Goal: Transaction & Acquisition: Purchase product/service

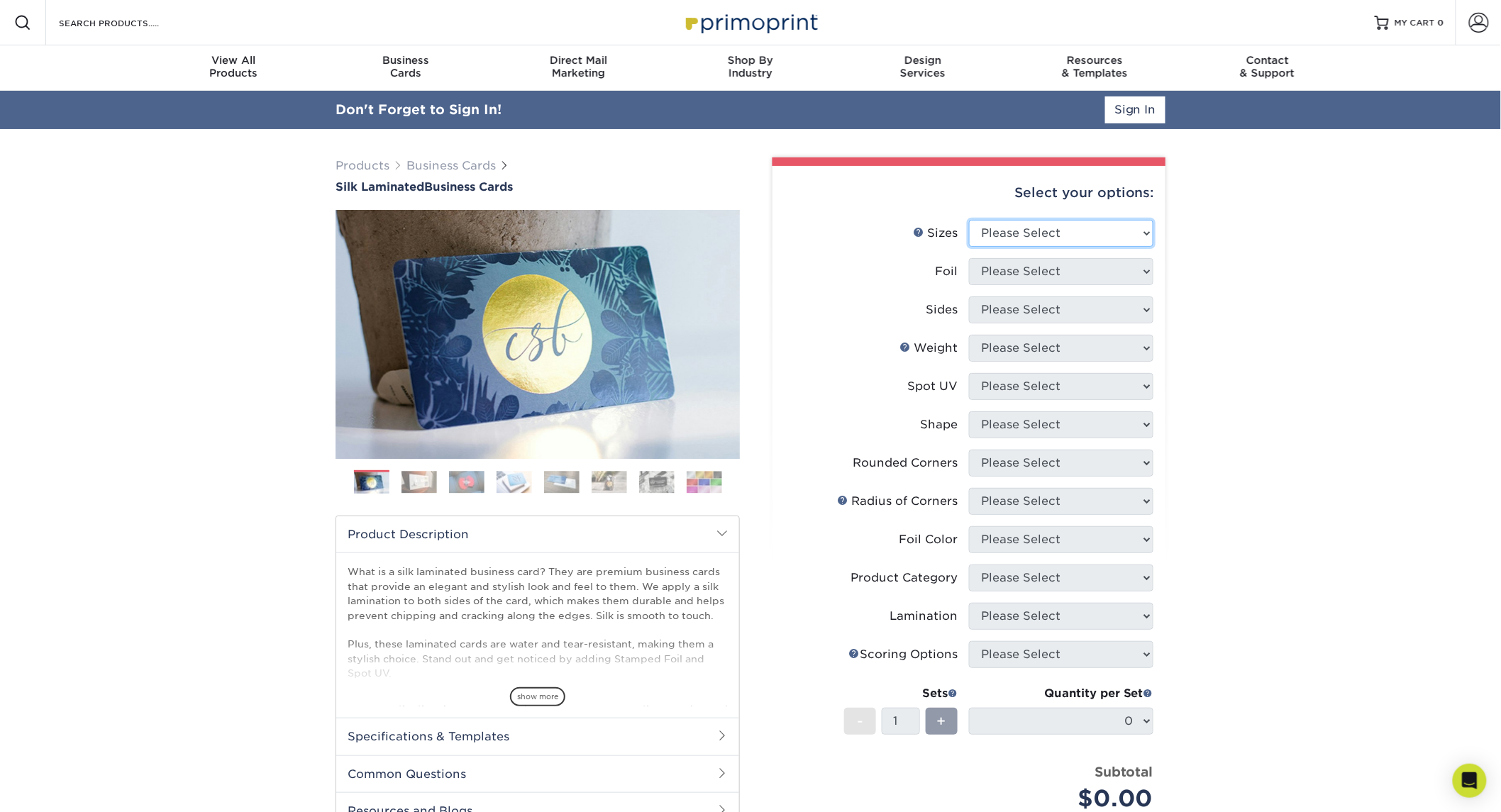
drag, startPoint x: 1041, startPoint y: 218, endPoint x: 1047, endPoint y: 223, distance: 7.8
click at [1041, 220] on select "Please Select 1.5" x 3.5" - Mini 1.75" x 3.5" - Mini 2" x 2" - Square 2" x 3" -…" at bounding box center [1061, 234] width 184 height 27
select select "2.00x3.50"
click at [969, 220] on select "Please Select 1.5" x 3.5" - Mini 1.75" x 3.5" - Mini 2" x 2" - Square 2" x 3" -…" at bounding box center [1061, 234] width 184 height 27
click at [1053, 268] on select "Please Select Yes No" at bounding box center [1061, 271] width 184 height 27
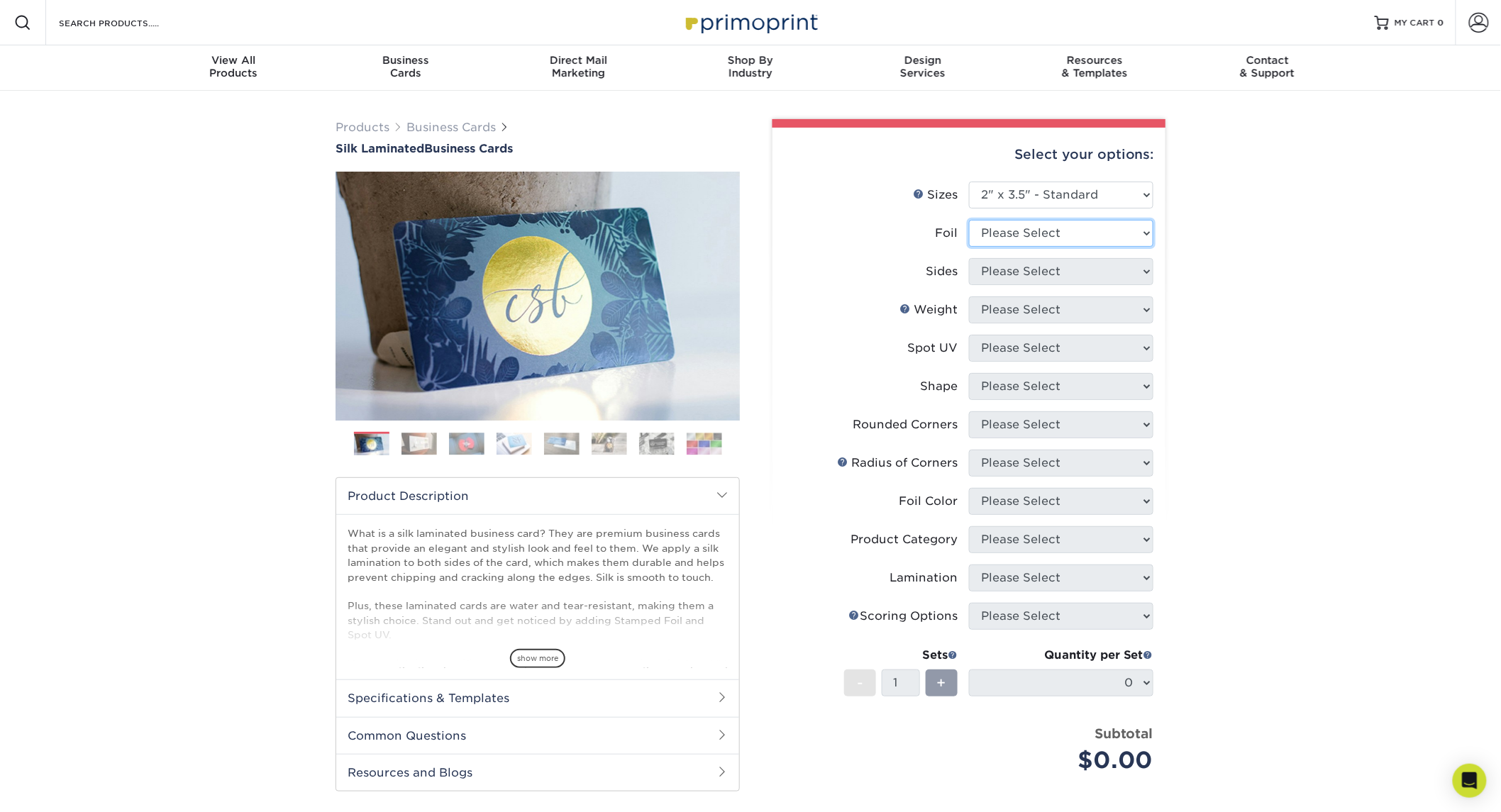
select select "0"
click at [969, 220] on select "Please Select Yes No" at bounding box center [1061, 234] width 184 height 27
click at [1019, 278] on select "Please Select Print Both Sides Print Front Only" at bounding box center [1061, 271] width 184 height 27
select select "13abbda7-1d64-4f25-8bb2-c179b224825d"
click at [969, 258] on select "Please Select Print Both Sides Print Front Only" at bounding box center [1061, 271] width 184 height 27
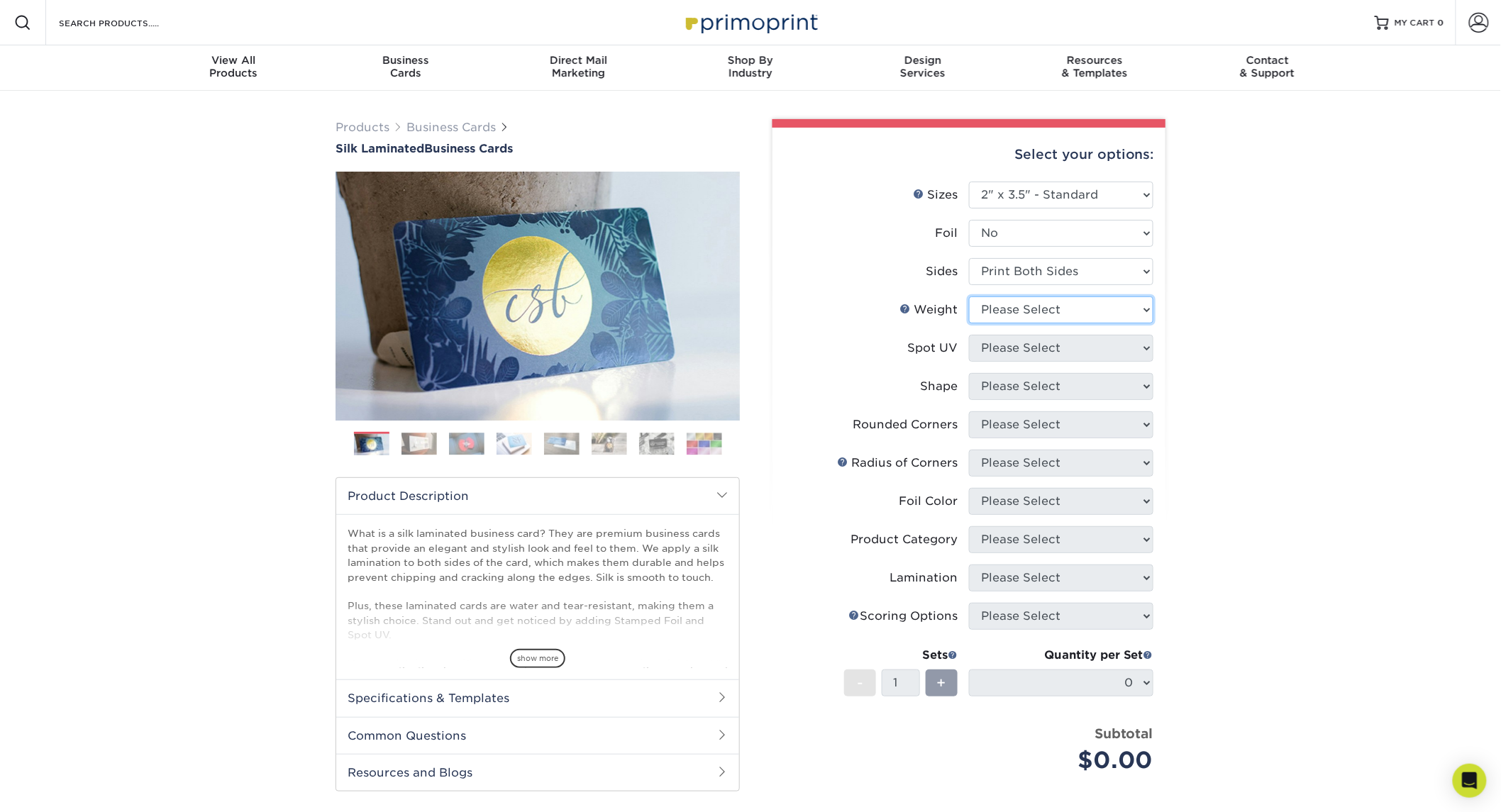
click at [989, 308] on select "Please Select 16PT" at bounding box center [1061, 310] width 184 height 27
select select "16PT"
click at [969, 296] on select "Please Select 16PT" at bounding box center [1061, 310] width 184 height 27
click at [996, 346] on select "Please Select No Spot UV Front and Back (Both Sides) Front Only Back Only" at bounding box center [1061, 348] width 184 height 27
select select "0"
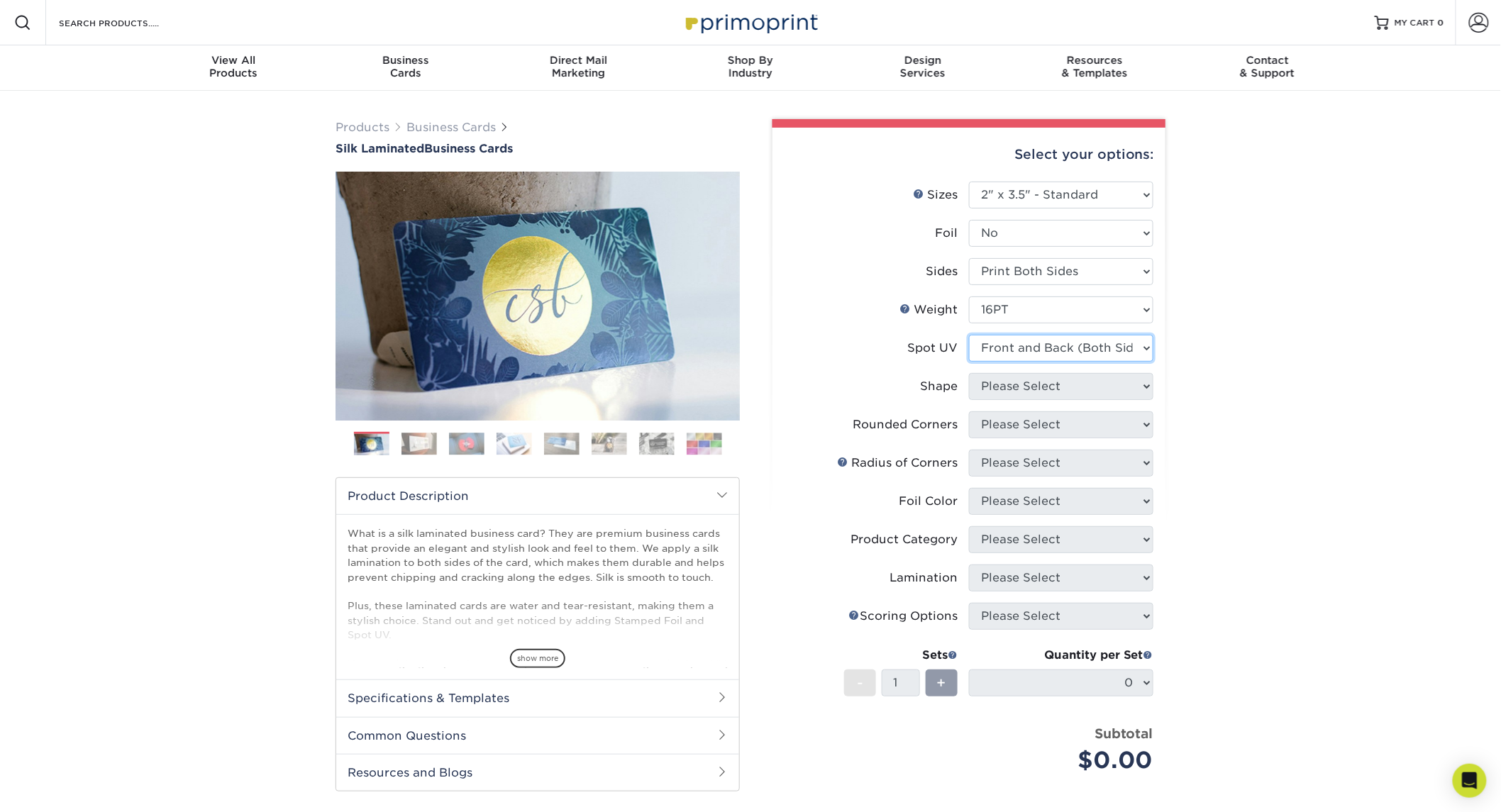
click at [969, 335] on select "Please Select No Spot UV Front and Back (Both Sides) Front Only Back Only" at bounding box center [1061, 348] width 184 height 27
click at [1026, 391] on select "Please Select Standard" at bounding box center [1061, 387] width 184 height 27
select select "standard"
click at [969, 373] on select "Please Select Standard" at bounding box center [1061, 387] width 184 height 27
click at [1026, 419] on select "Please Select Yes - Round 2 Corners Yes - Round 4 Corners No" at bounding box center [1061, 425] width 184 height 27
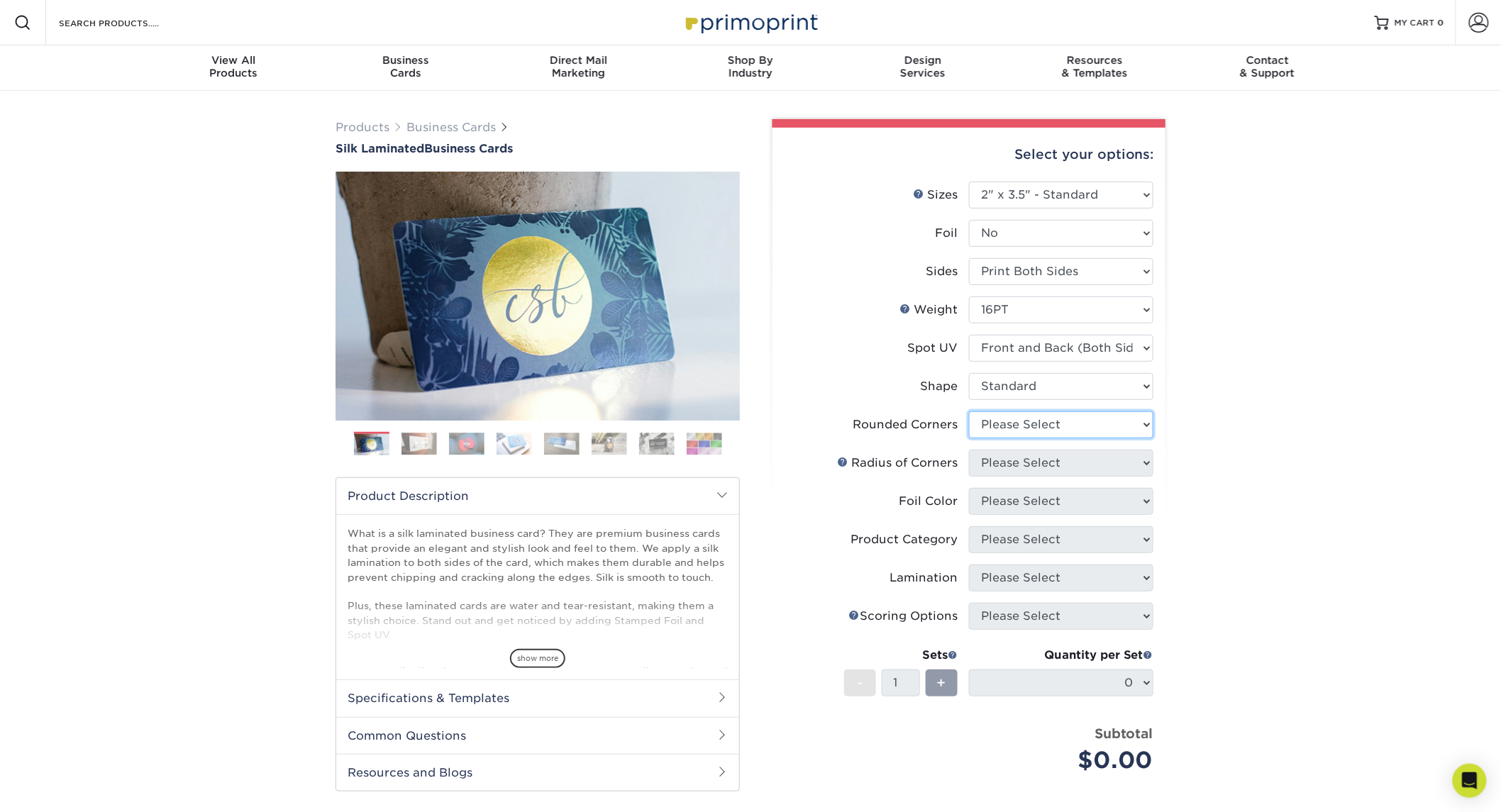
select select "0"
click at [969, 412] on select "Please Select Yes - Round 2 Corners Yes - Round 4 Corners No" at bounding box center [1061, 425] width 184 height 27
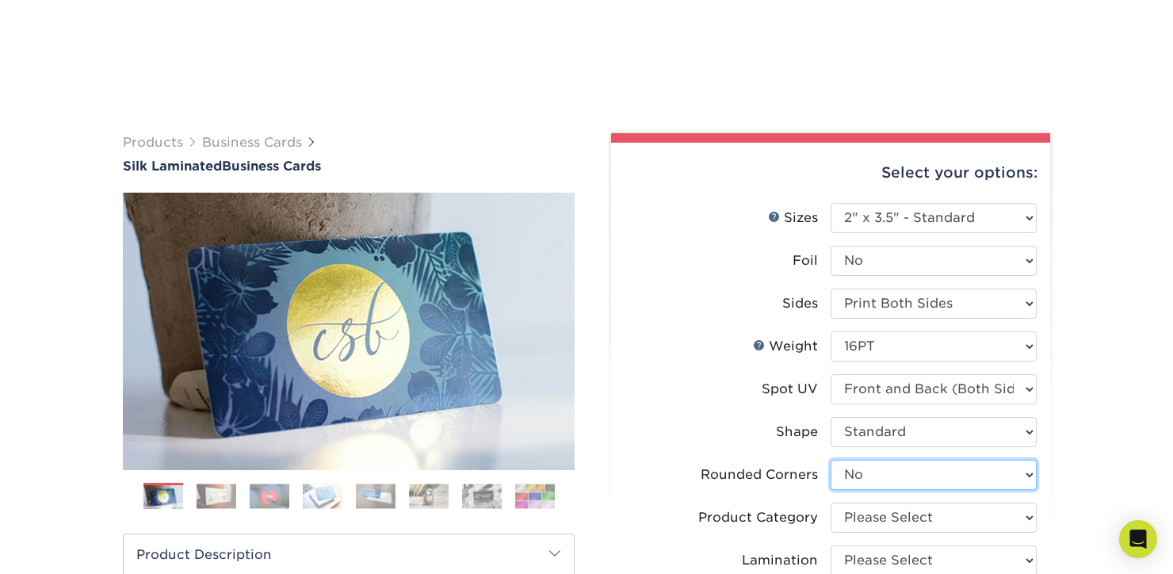
scroll to position [352, 0]
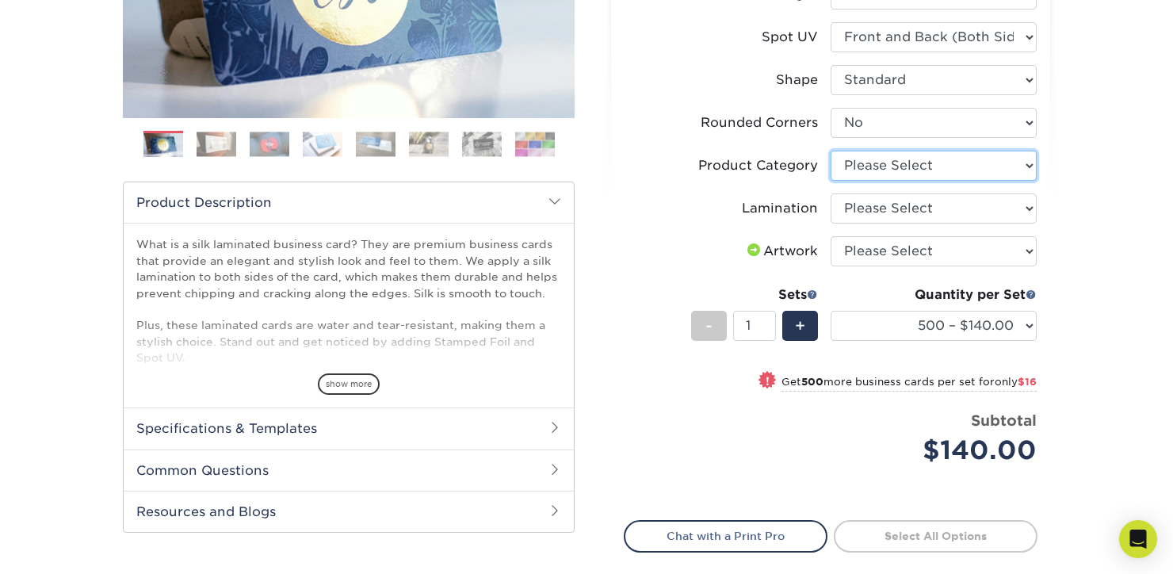
drag, startPoint x: 961, startPoint y: 162, endPoint x: 951, endPoint y: 159, distance: 10.8
click at [961, 162] on select "Please Select Business Cards" at bounding box center [933, 166] width 206 height 30
select select "3b5148f1-0588-4f88-a218-97bcfdce65c1"
click at [830, 151] on select "Please Select Business Cards" at bounding box center [933, 166] width 206 height 30
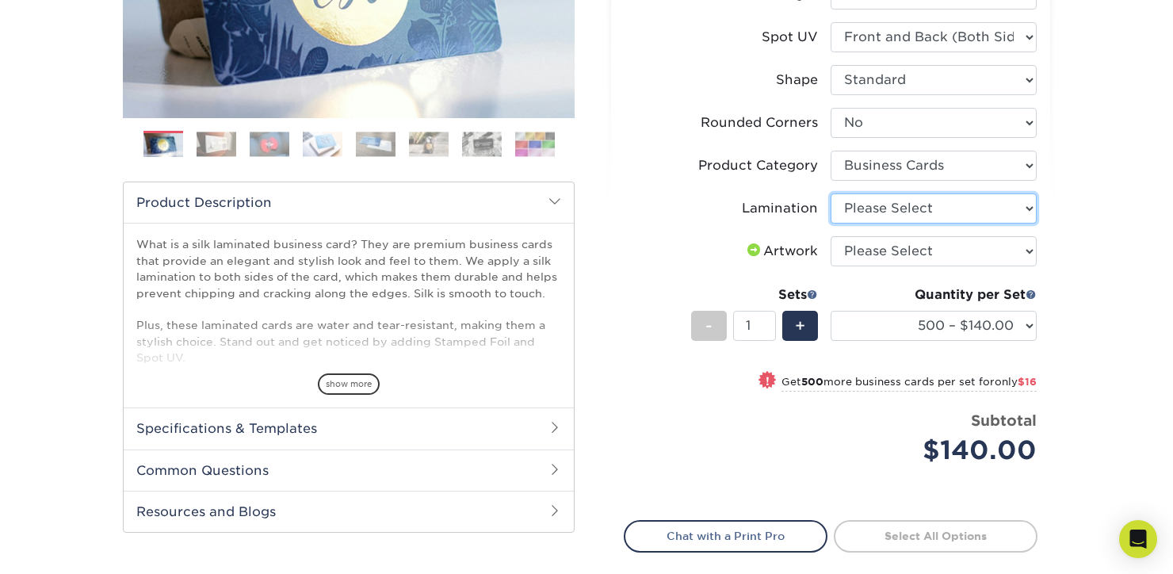
click at [885, 204] on select "Please Select Silk" at bounding box center [933, 208] width 206 height 30
select select "ccacb42f-45f7-42d3-bbd3-7c8421cf37f0"
click at [830, 193] on select "Please Select Silk" at bounding box center [933, 208] width 206 height 30
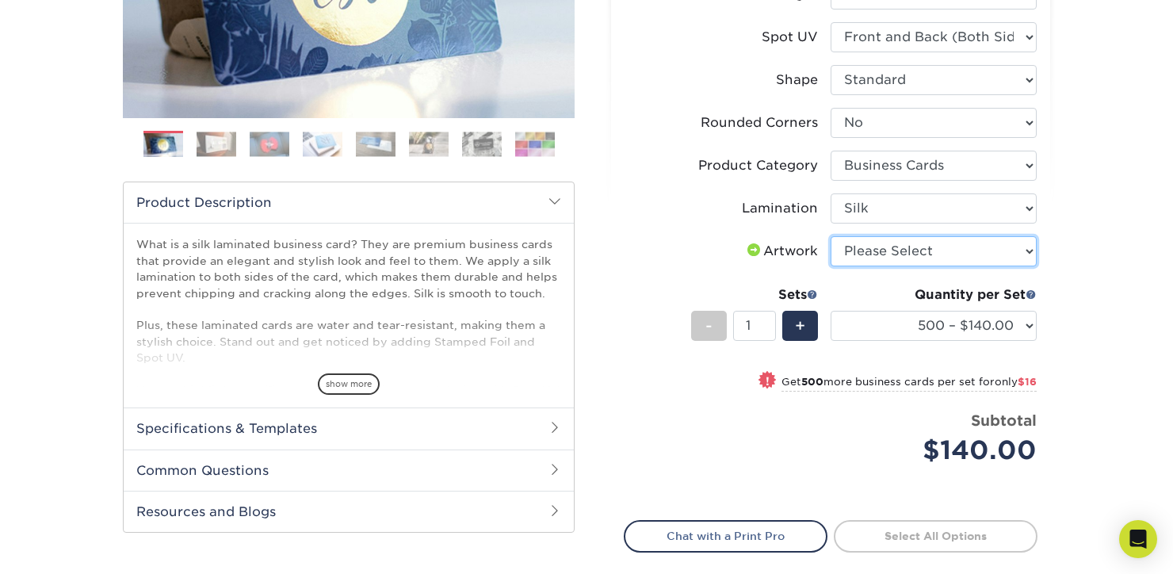
click at [882, 254] on select "Please Select I will upload files I need a design - $100" at bounding box center [933, 251] width 206 height 30
select select "upload"
click at [830, 236] on select "Please Select I will upload files I need a design - $100" at bounding box center [933, 251] width 206 height 30
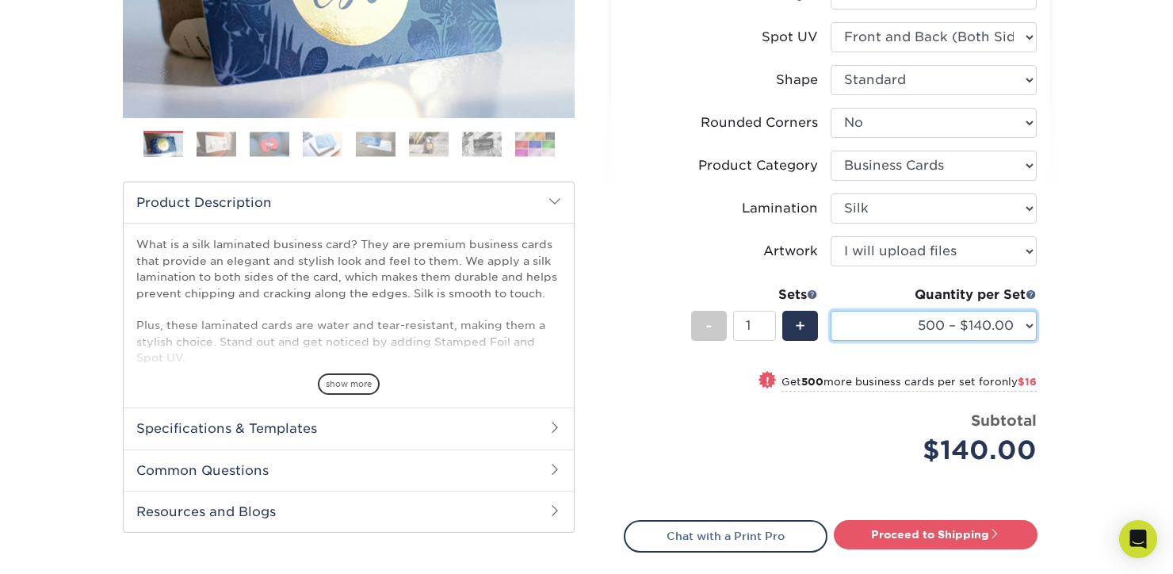
click at [1022, 323] on select "500 – $140.00 1000 – $156.00 2500 – $383.00 5000 – $642.00 10000 – $1156.00" at bounding box center [933, 326] width 206 height 30
select select "1000 – $156.00"
click at [830, 311] on select "500 – $140.00 1000 – $156.00 2500 – $383.00 5000 – $642.00 10000 – $1156.00" at bounding box center [933, 326] width 206 height 30
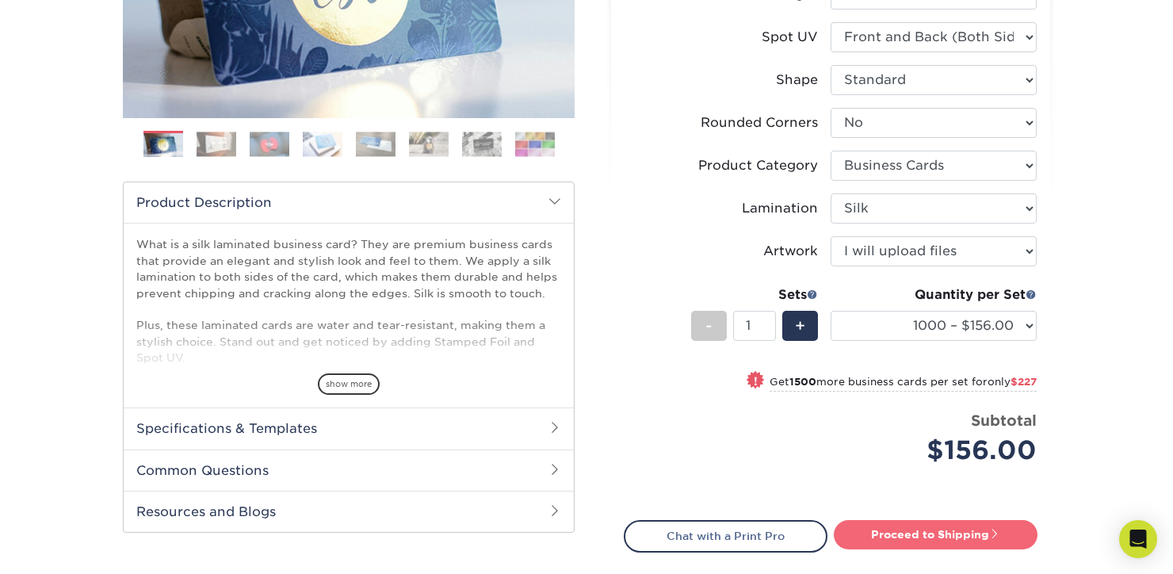
click at [937, 533] on link "Proceed to Shipping" at bounding box center [935, 534] width 204 height 29
type input "Set 1"
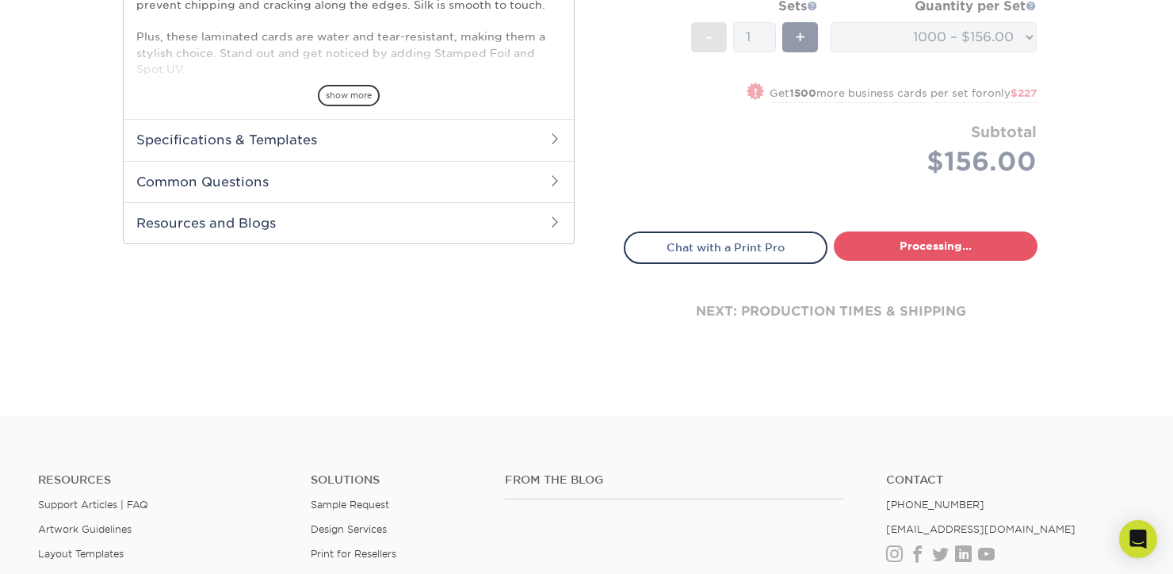
select select "cb454609-49fa-4780-9579-c9522ab991d3"
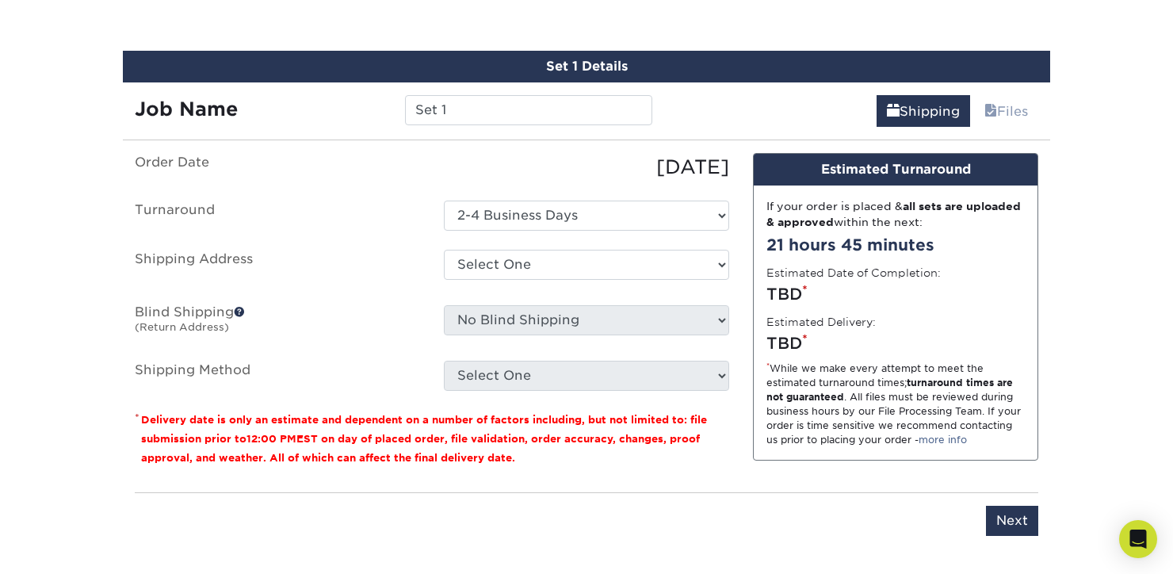
scroll to position [911, 0]
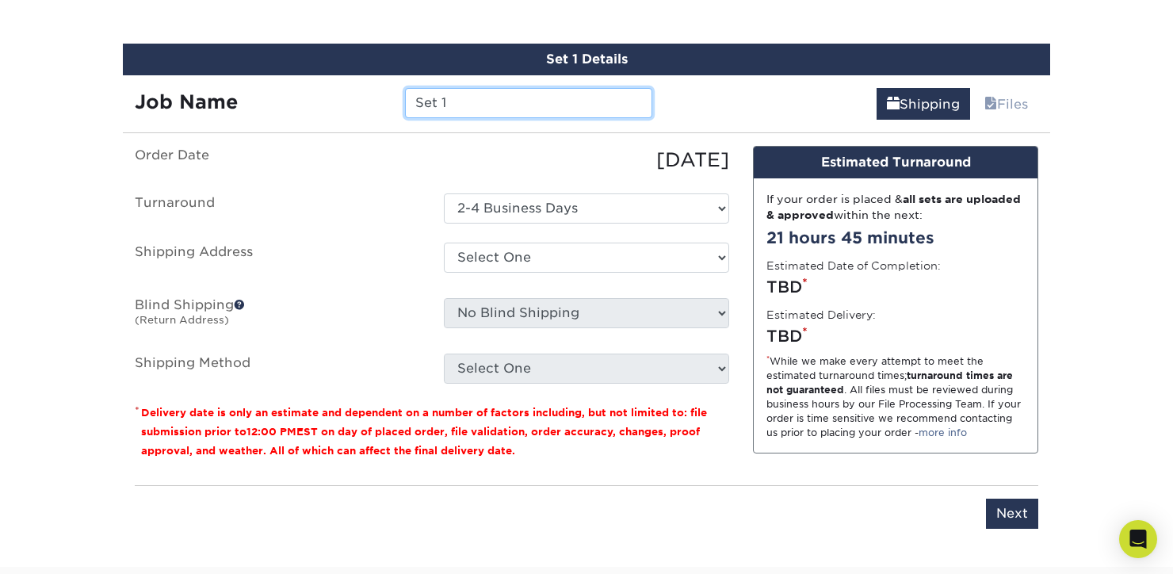
click at [493, 101] on input "Set 1" at bounding box center [528, 103] width 246 height 30
paste input "PO232215"
type input "PO232215"
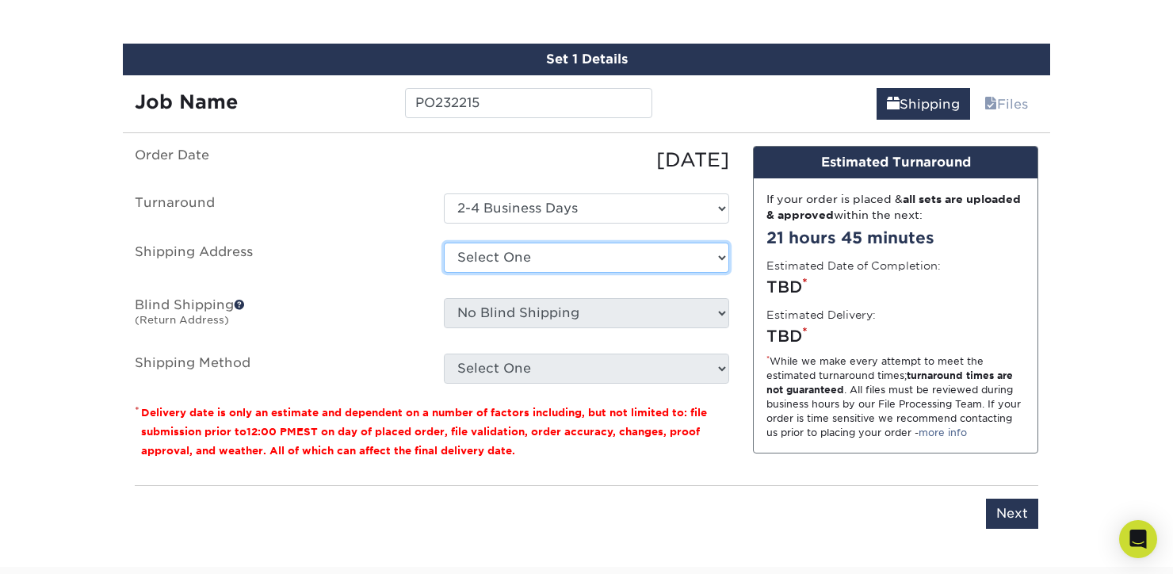
click at [569, 257] on select "Select One + Add New Address - Login" at bounding box center [586, 257] width 285 height 30
click at [374, 276] on ul "Order Date 10/09/2025 Turnaround Select One 2-4 Business Days Shipping Address …" at bounding box center [432, 265] width 594 height 238
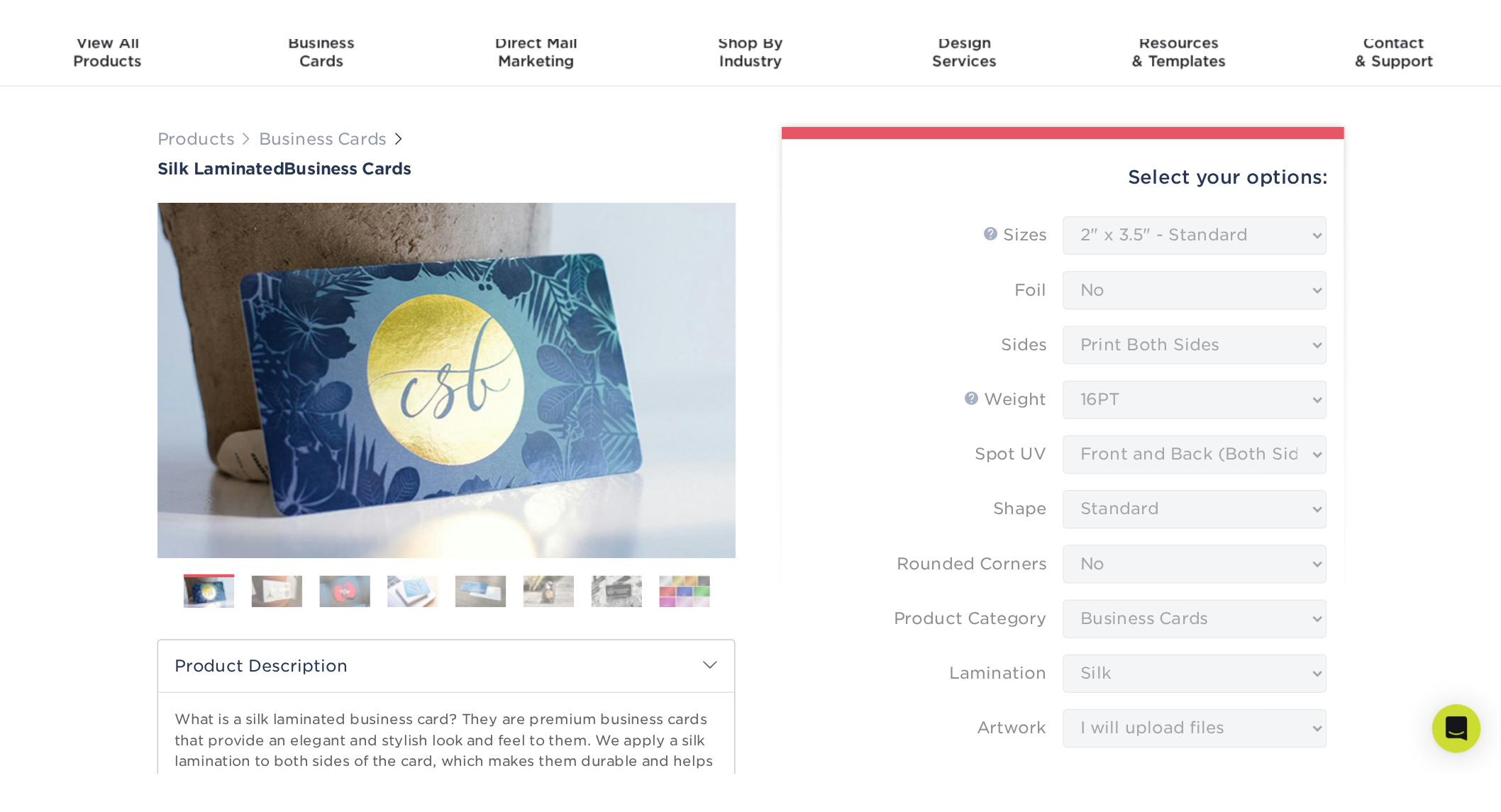
scroll to position [0, 0]
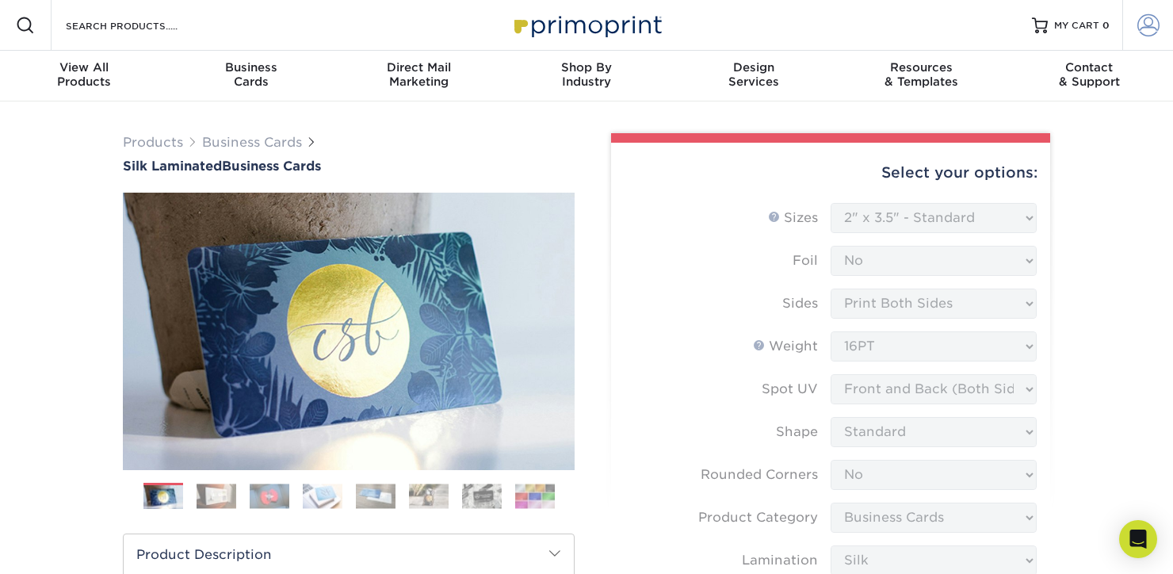
click at [1153, 27] on span at bounding box center [1148, 25] width 22 height 22
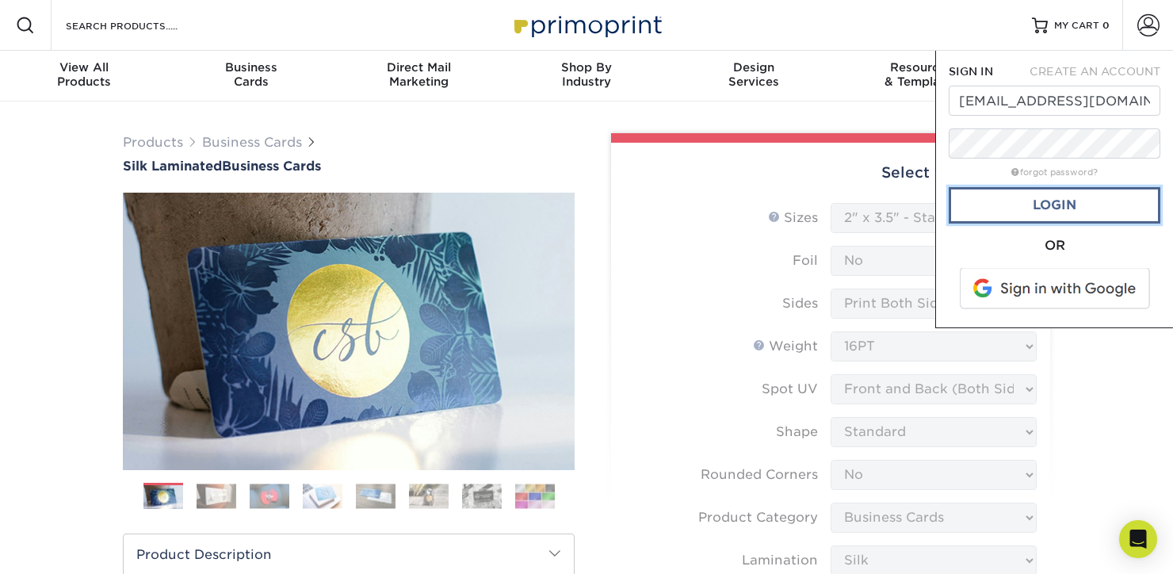
click at [1070, 204] on link "Login" at bounding box center [1054, 205] width 212 height 36
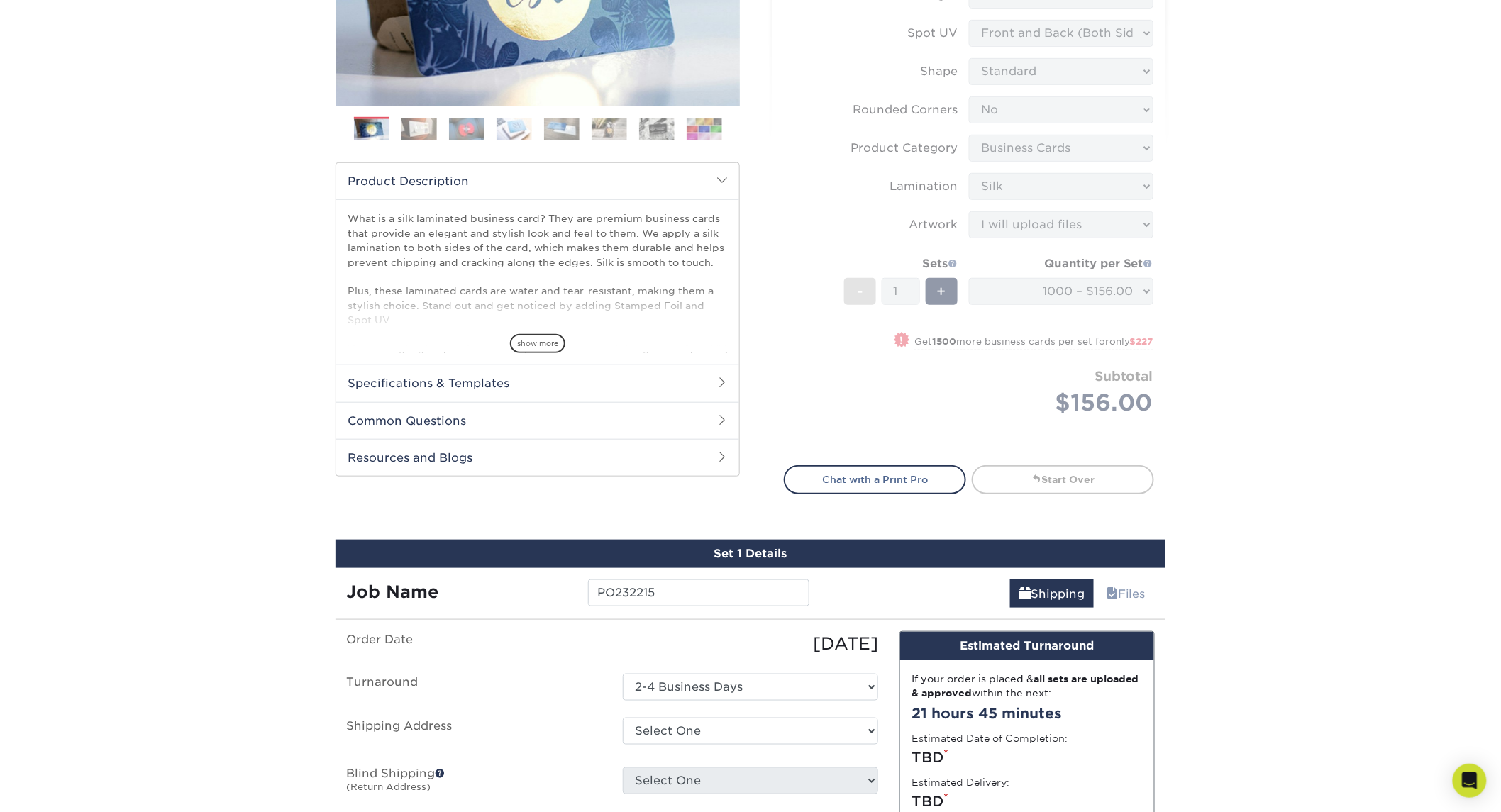
scroll to position [630, 0]
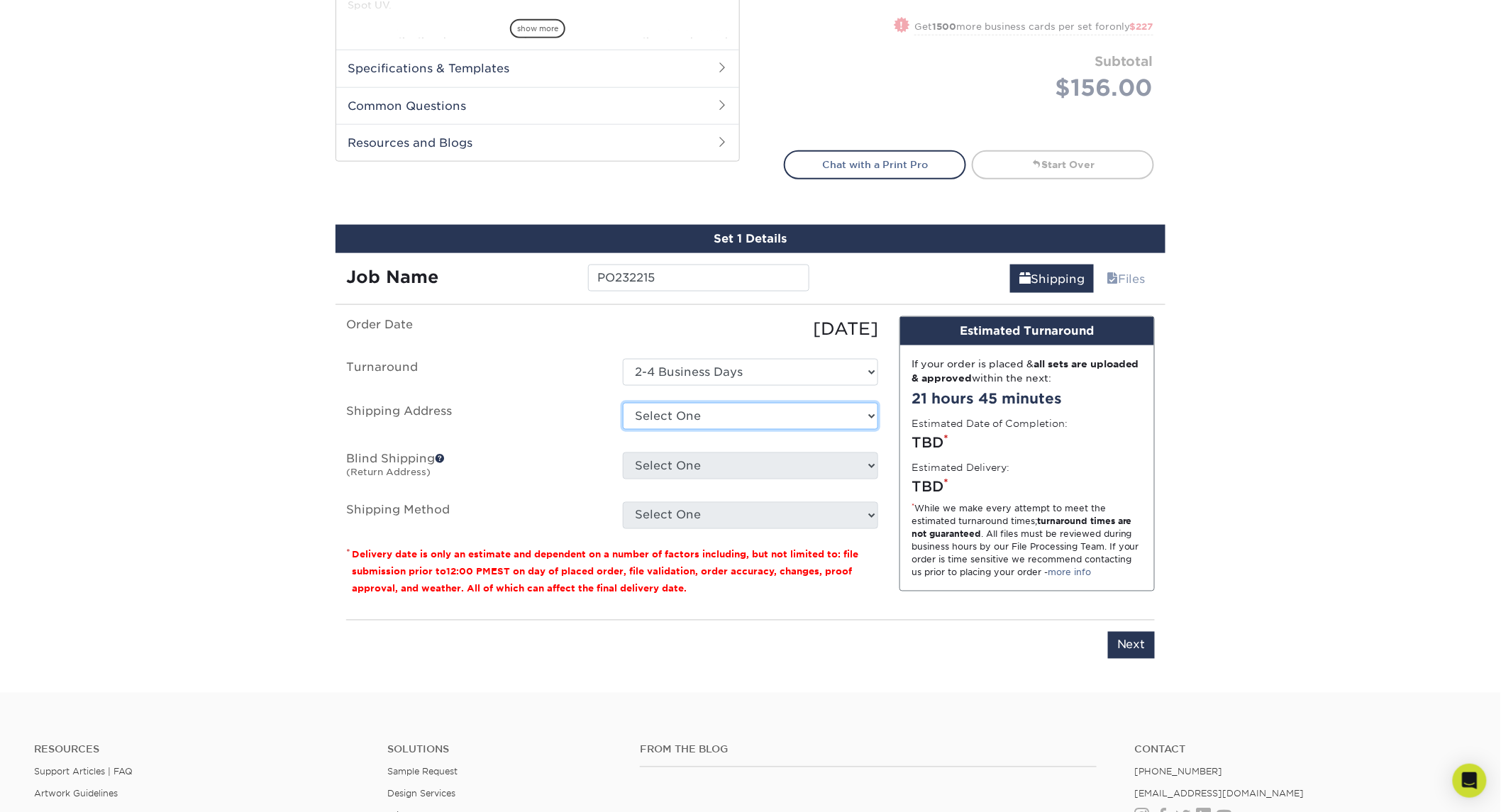
click at [743, 403] on select "Select One 1860 WALT WHITMAN RD, MELVILLE, NY 120 3RD ST, BROOKLYN, NY 951 HADD…" at bounding box center [750, 416] width 255 height 27
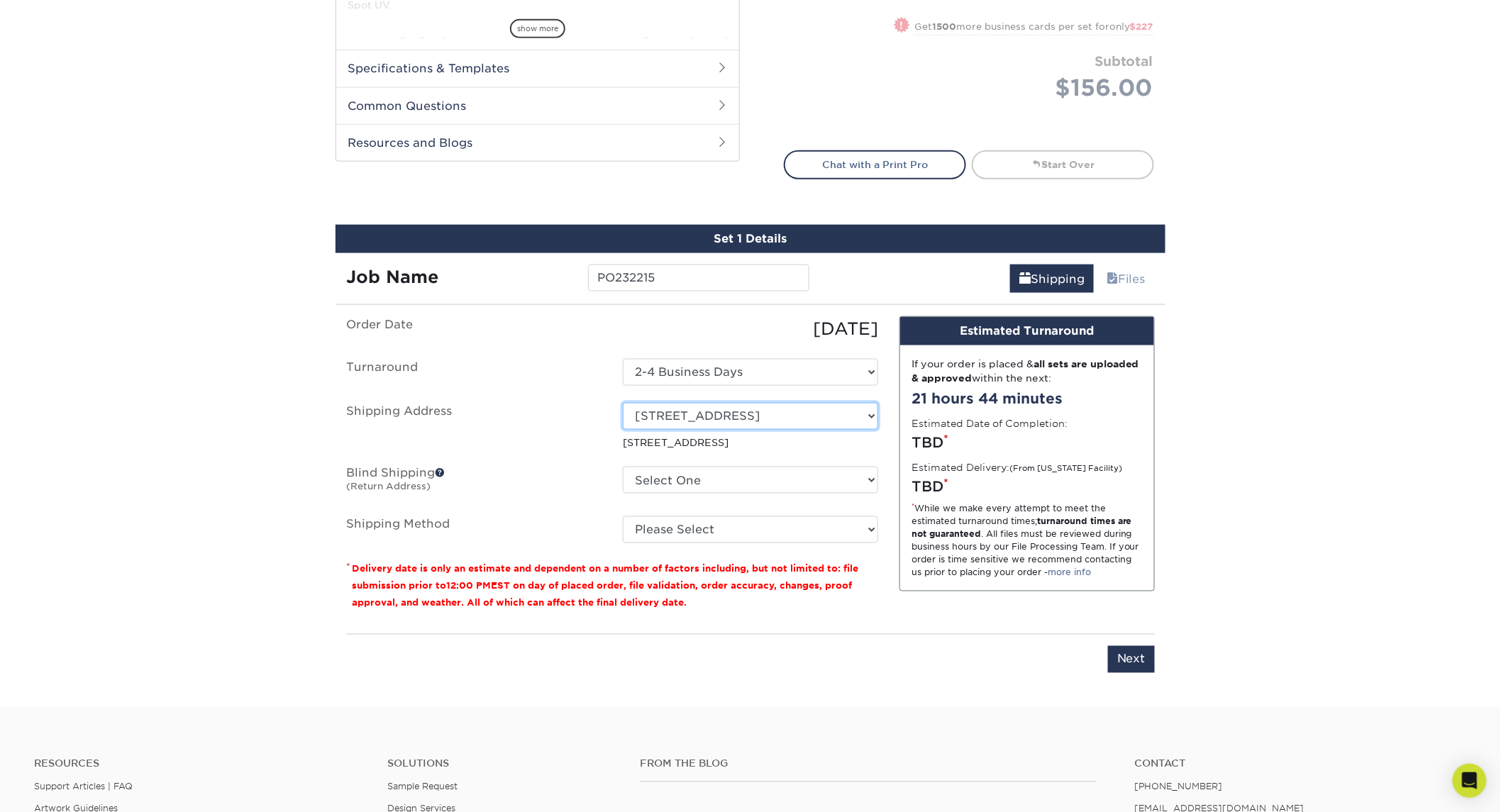
click at [845, 408] on select "Select One 1860 WALT WHITMAN RD, MELVILLE, NY 120 3RD ST, BROOKLYN, NY 951 HADD…" at bounding box center [750, 416] width 255 height 27
select select "75670"
click at [750, 477] on select "Select One 1860 WALT WHITMAN RD, MELVILLE, NY 120 3RD ST, BROOKLYN, NY 951 HADD…" at bounding box center [750, 480] width 255 height 27
select select "75662"
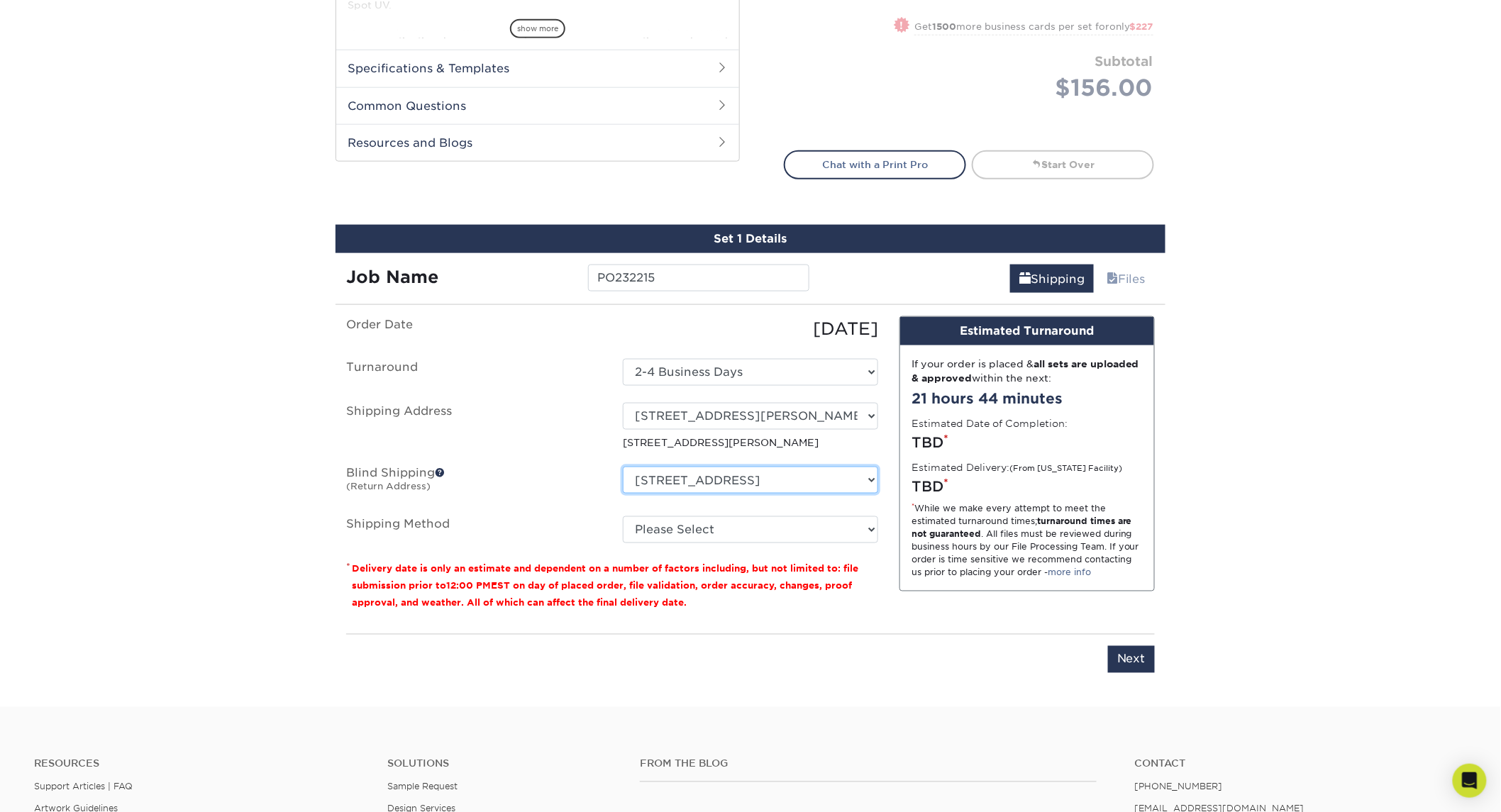
click at [623, 466] on select "Select One 1860 WALT WHITMAN RD, MELVILLE, NY 120 3RD ST, BROOKLYN, NY 951 HADD…" at bounding box center [750, 480] width 255 height 27
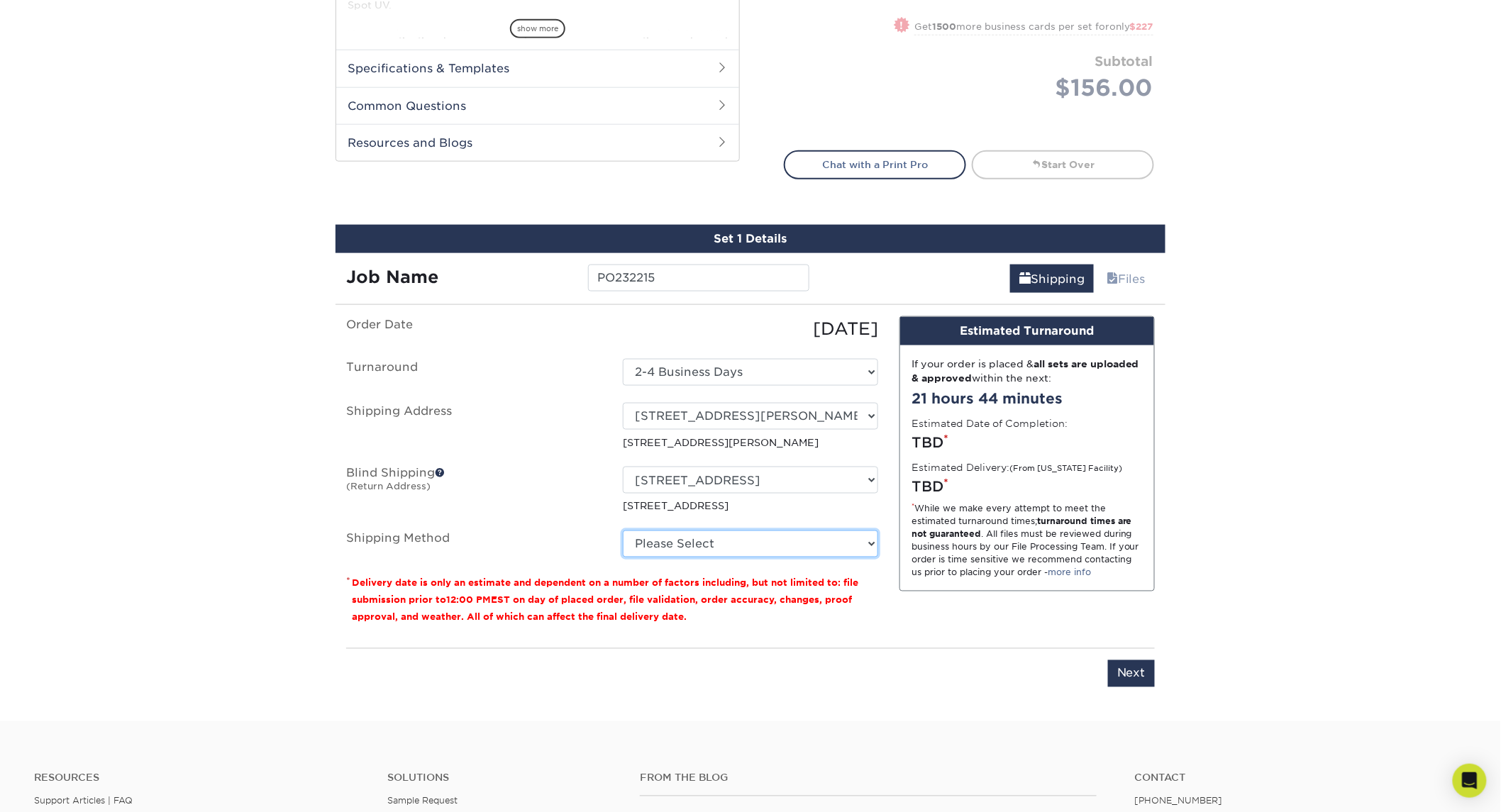
click at [746, 542] on select "Please Select Ground Shipping (+$8.96) 3 Day Shipping Service (+$15.36) 2 Day A…" at bounding box center [750, 544] width 255 height 27
select select "03"
click at [623, 531] on select "Please Select Ground Shipping (+$8.96) 3 Day Shipping Service (+$15.36) 2 Day A…" at bounding box center [750, 544] width 255 height 27
click at [1155, 670] on div "You've choosen mailing services! If you have a csv address list please upload i…" at bounding box center [750, 510] width 830 height 389
click at [1119, 671] on input "Next" at bounding box center [1132, 674] width 47 height 27
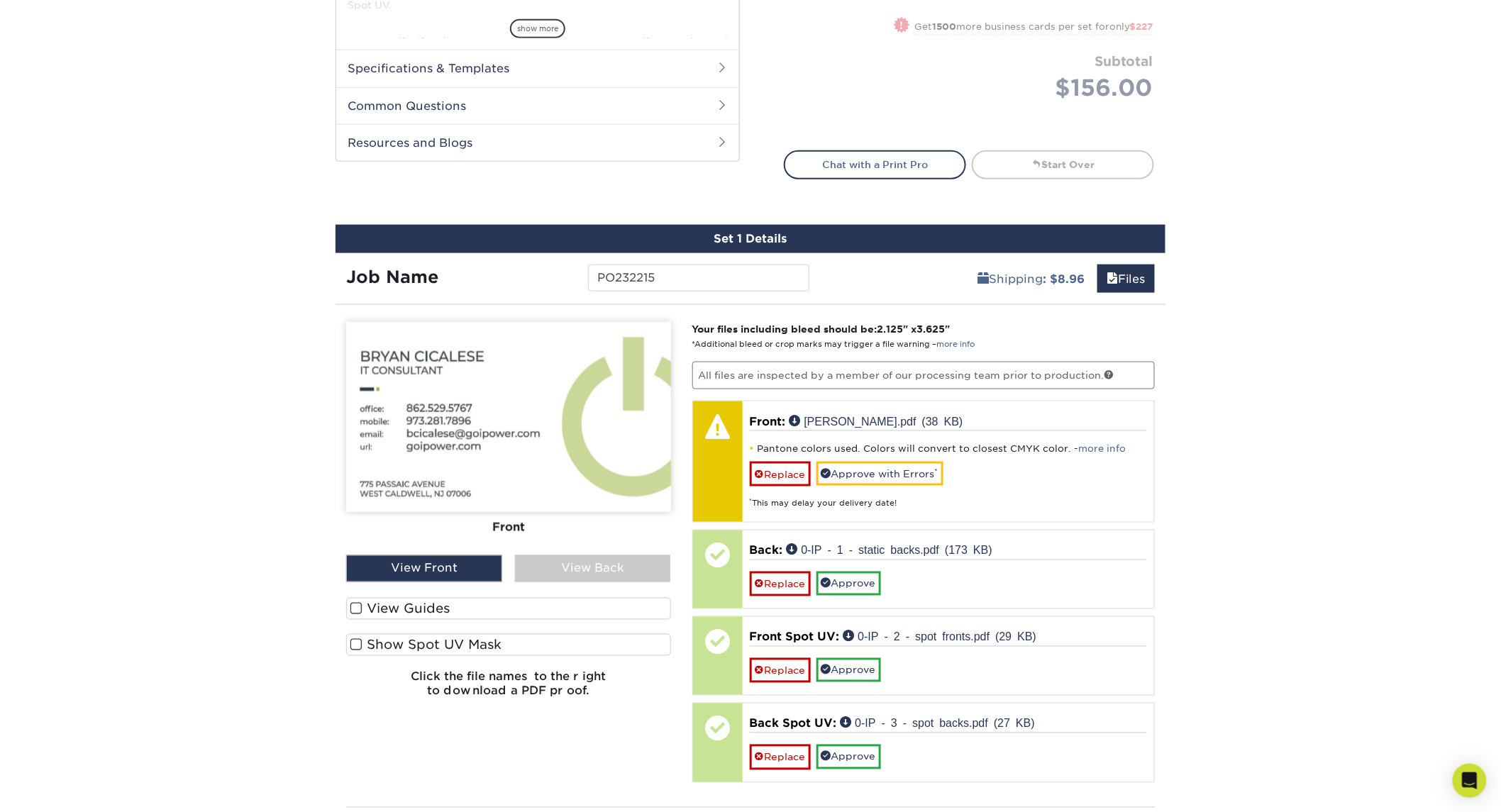
click at [358, 604] on span at bounding box center [356, 609] width 12 height 13
click at [0, 0] on input "View Guides" at bounding box center [0, 0] width 0 height 0
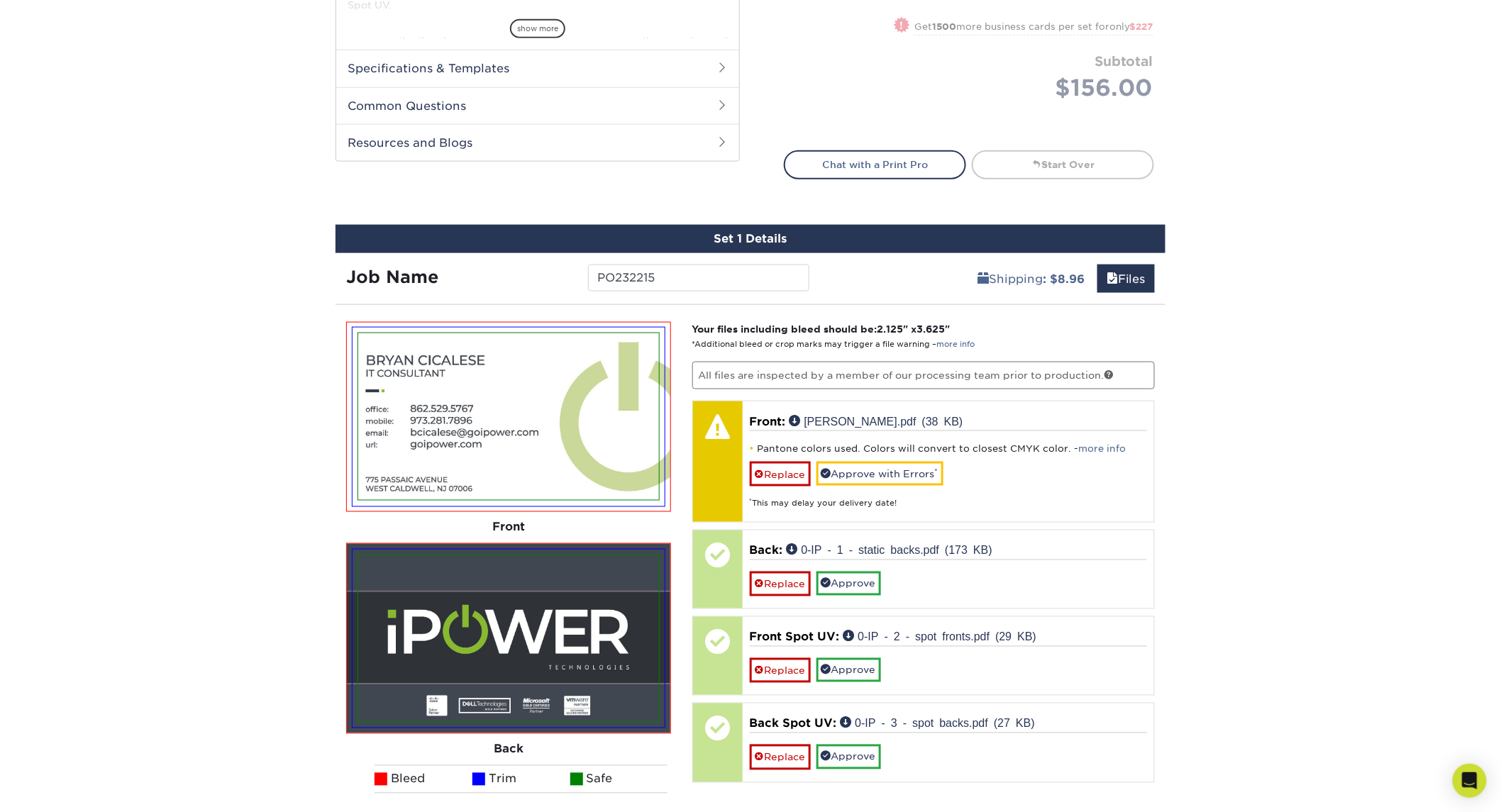
scroll to position [867, 0]
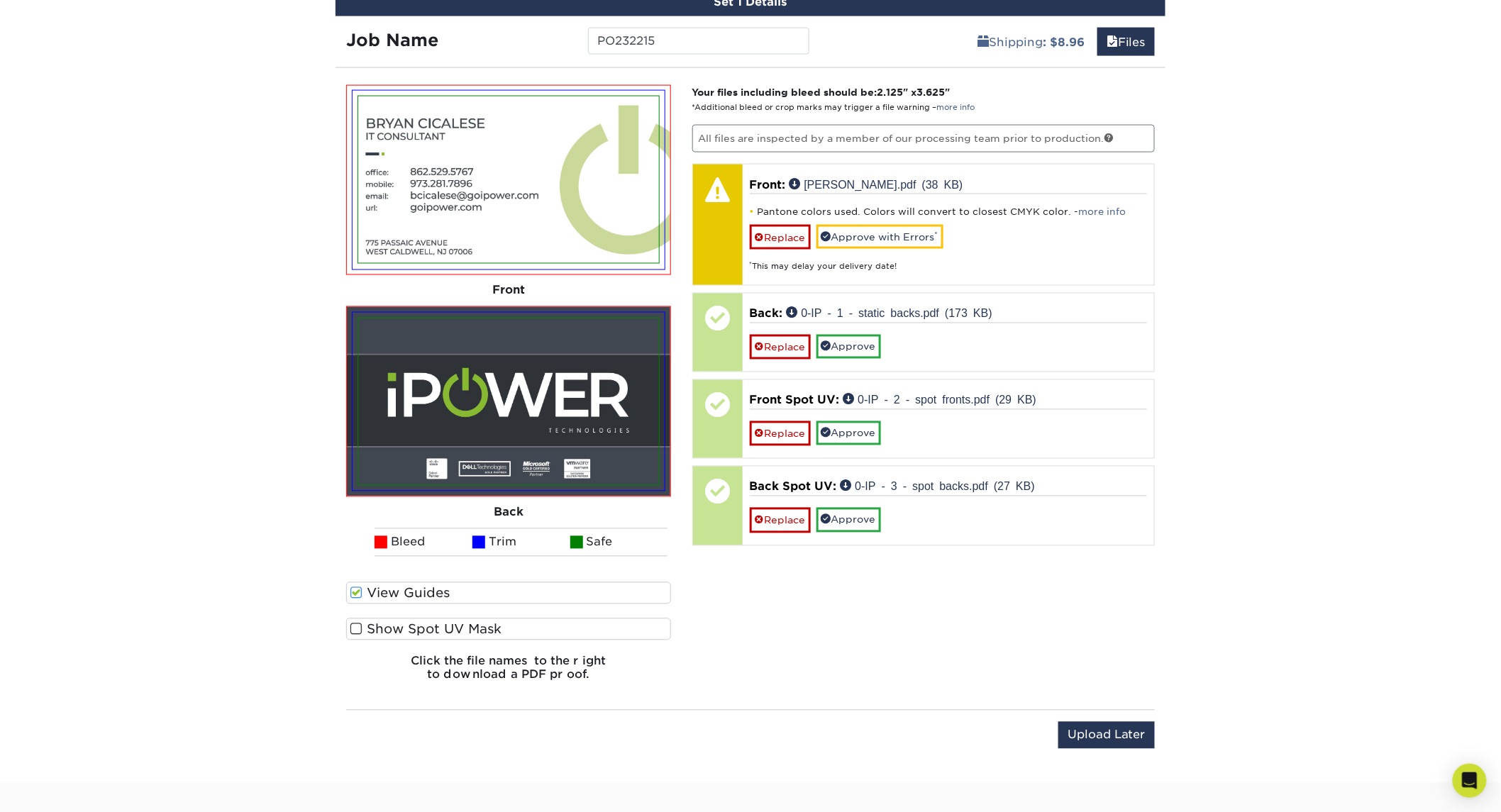
click at [357, 623] on span at bounding box center [356, 629] width 12 height 13
click at [0, 0] on input "Show Spot UV Mask" at bounding box center [0, 0] width 0 height 0
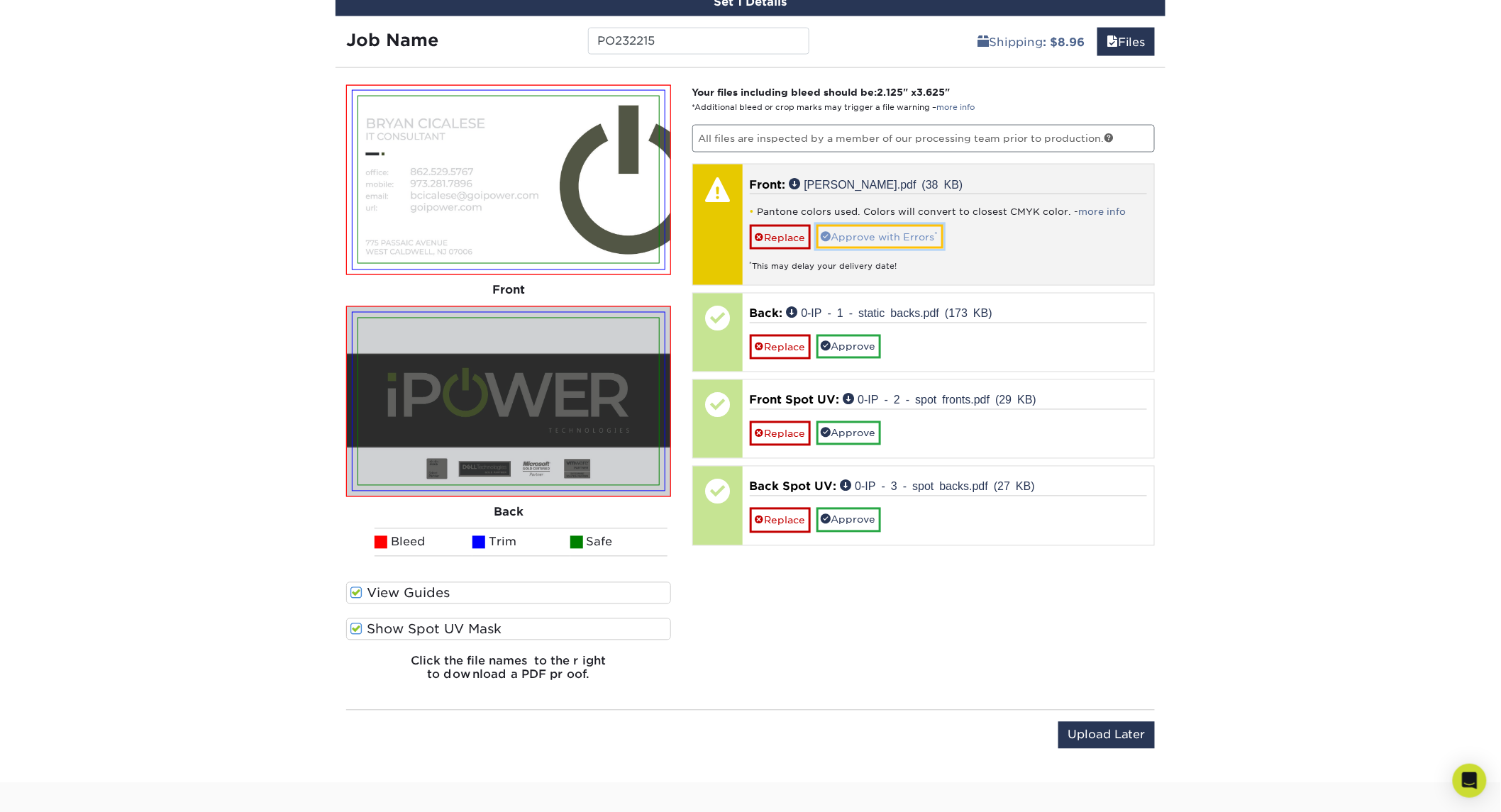
click at [853, 231] on link "Approve with Errors *" at bounding box center [880, 236] width 127 height 24
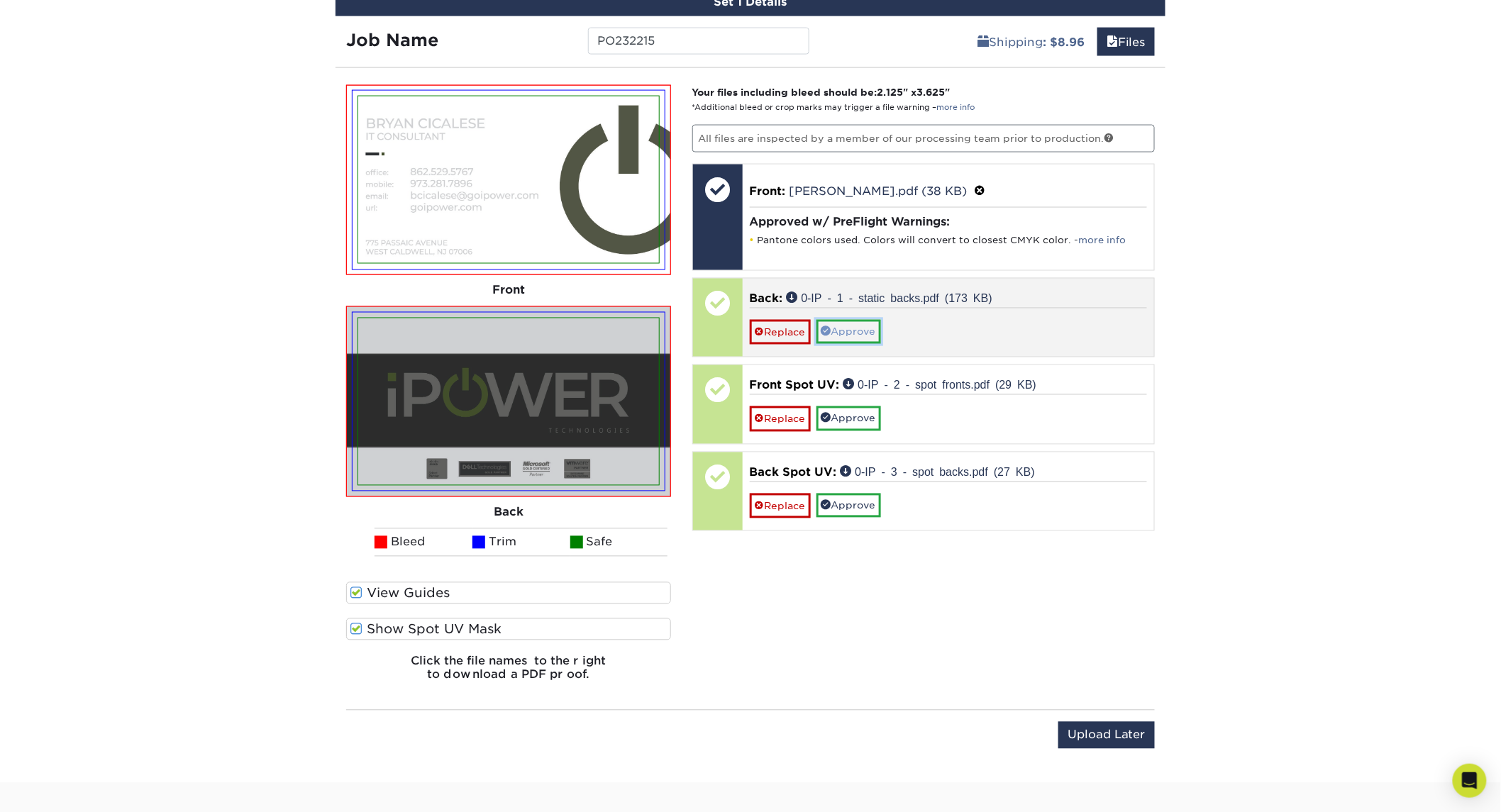
click at [848, 329] on link "Approve" at bounding box center [849, 331] width 64 height 24
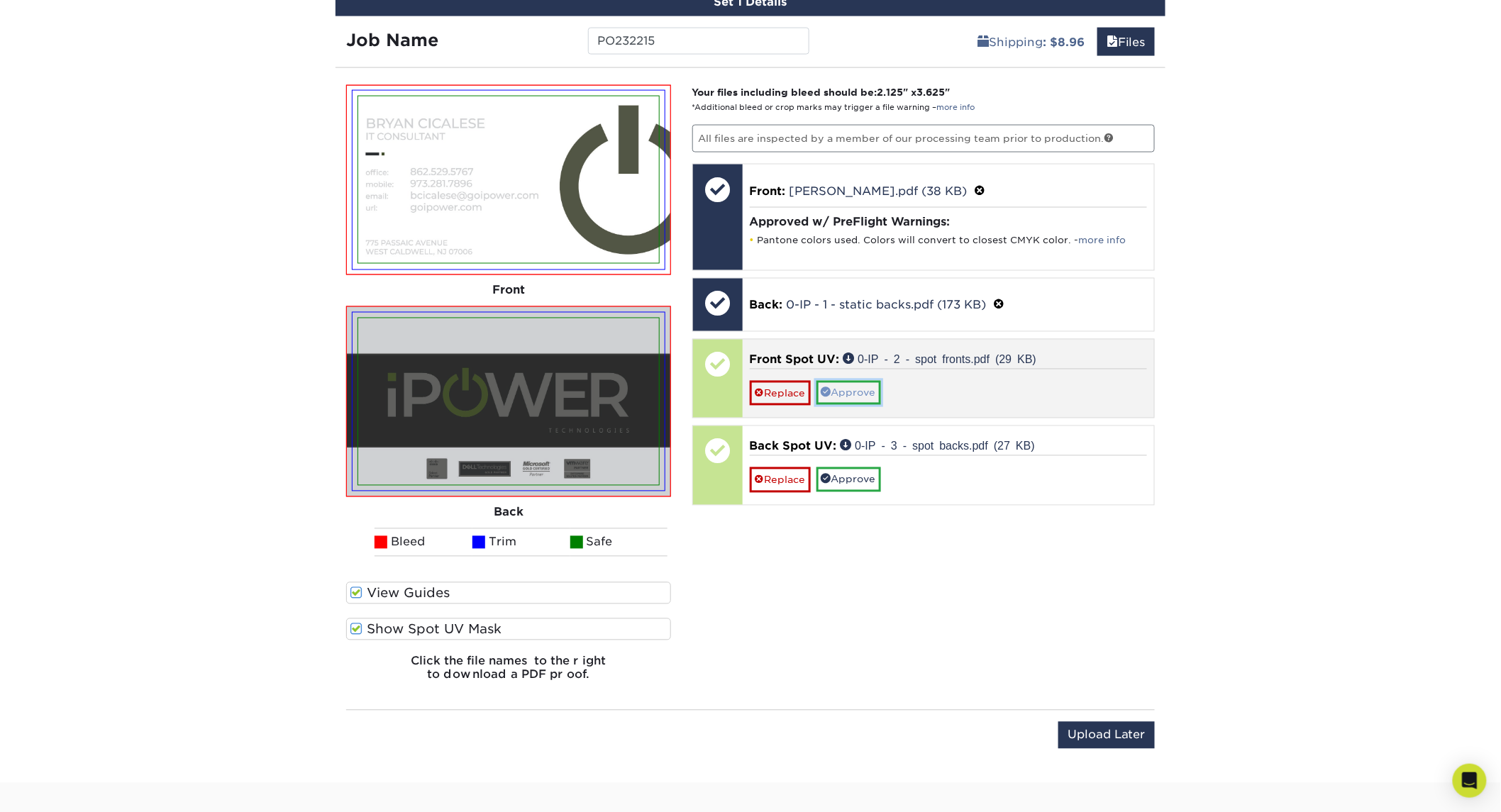
click at [845, 394] on link "Approve" at bounding box center [849, 392] width 64 height 24
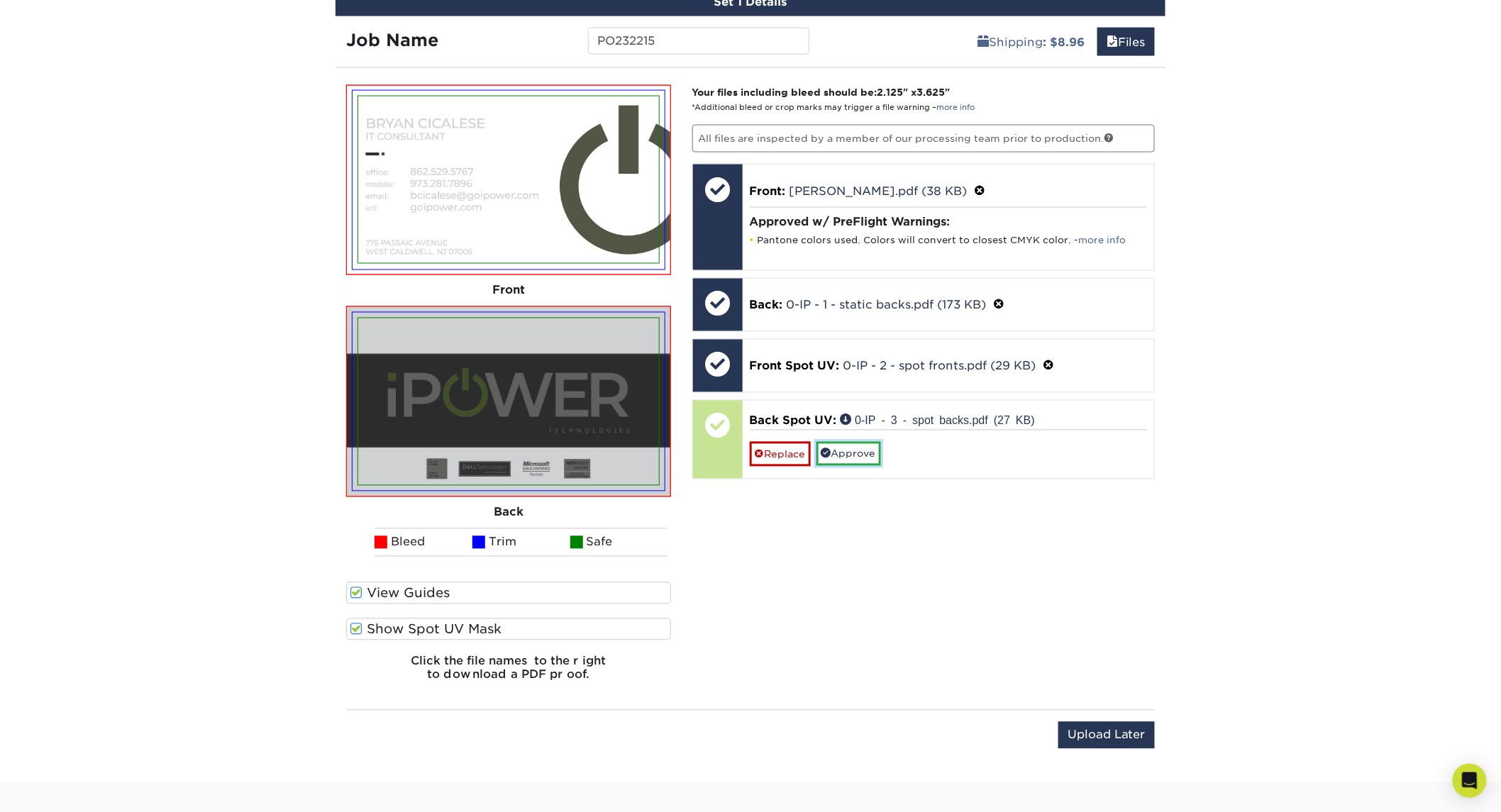
click at [859, 450] on link "Approve" at bounding box center [849, 454] width 64 height 24
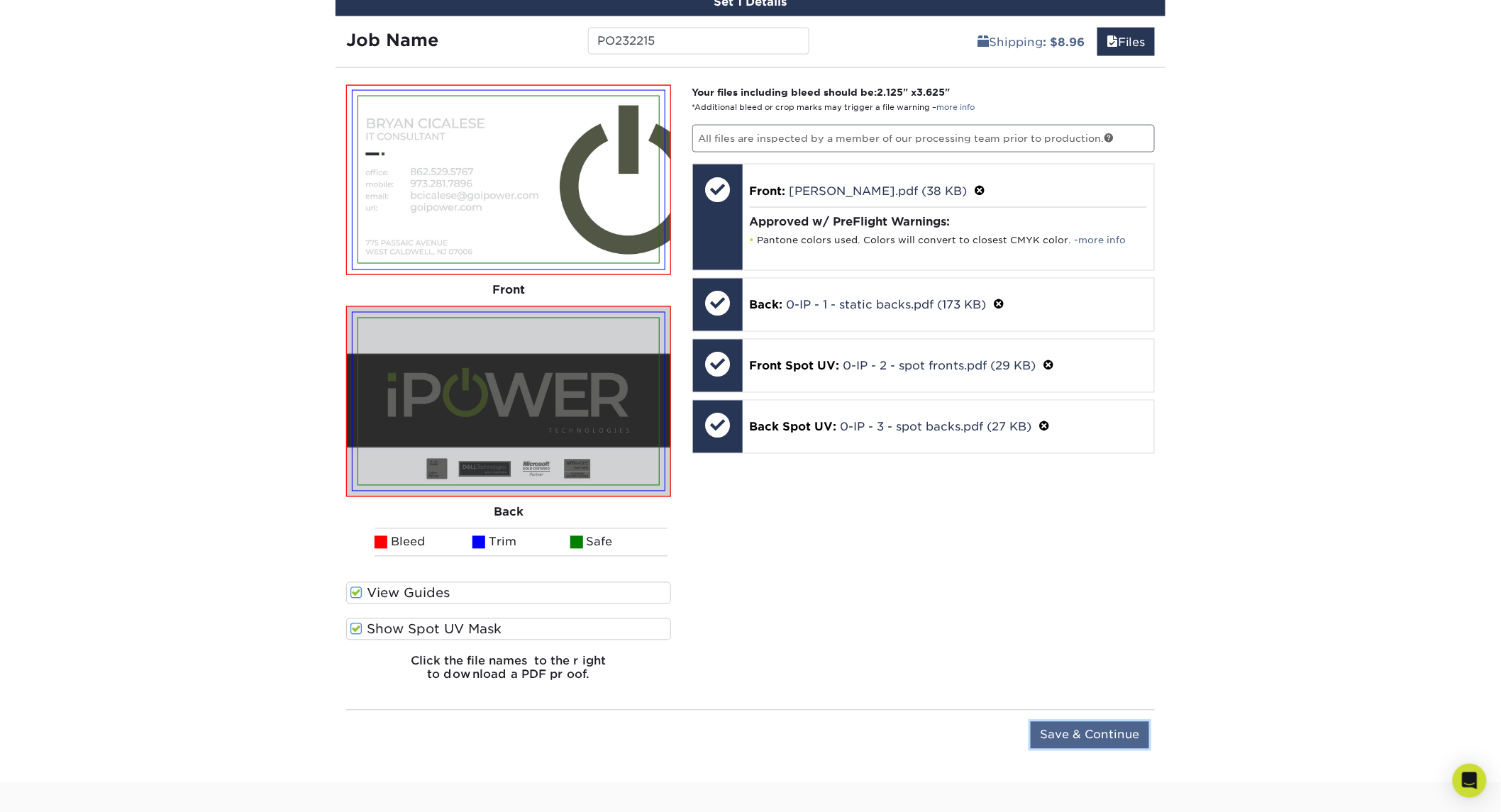
click at [1094, 729] on input "Save & Continue" at bounding box center [1090, 736] width 118 height 27
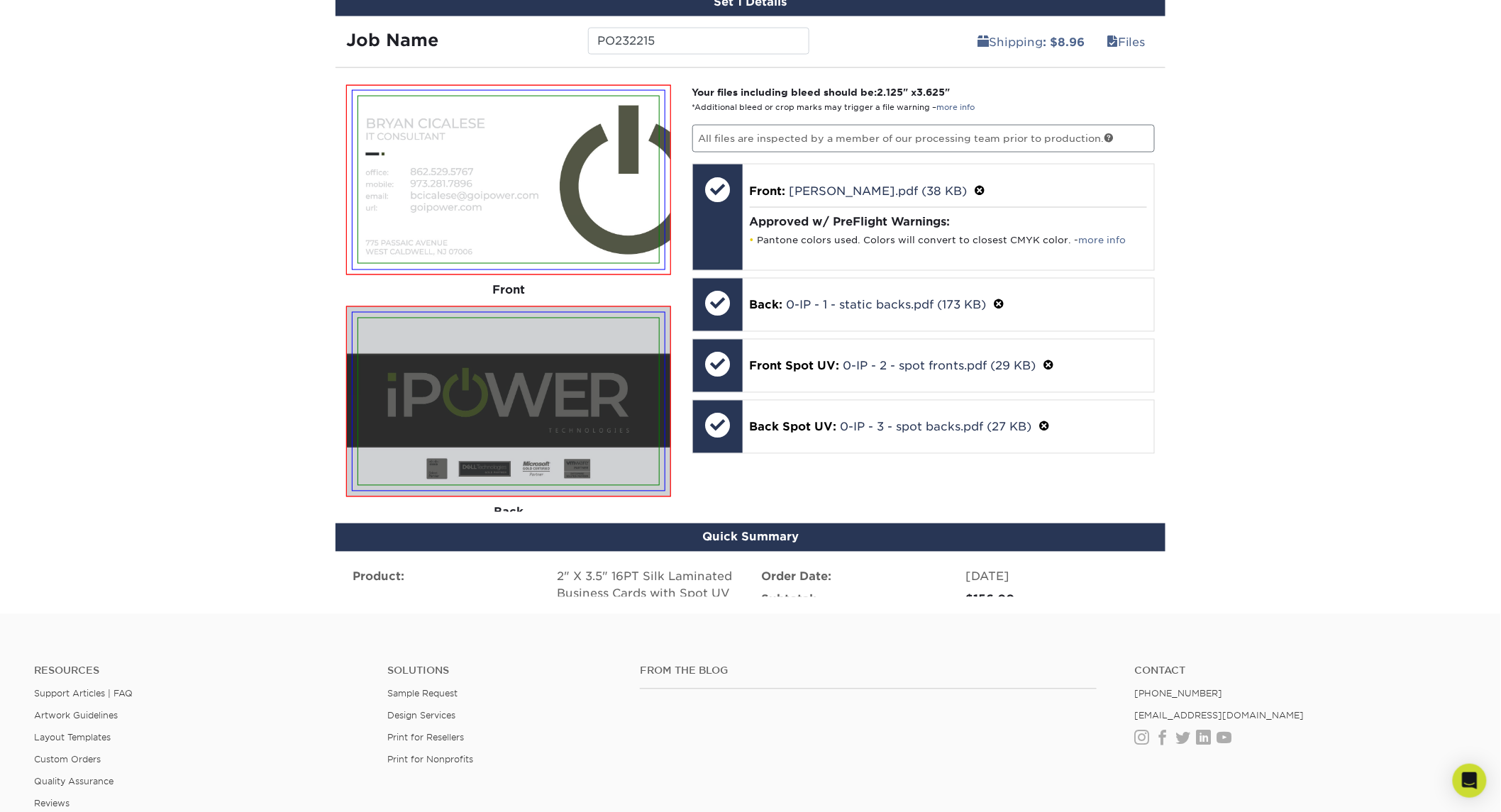
scroll to position [793, 0]
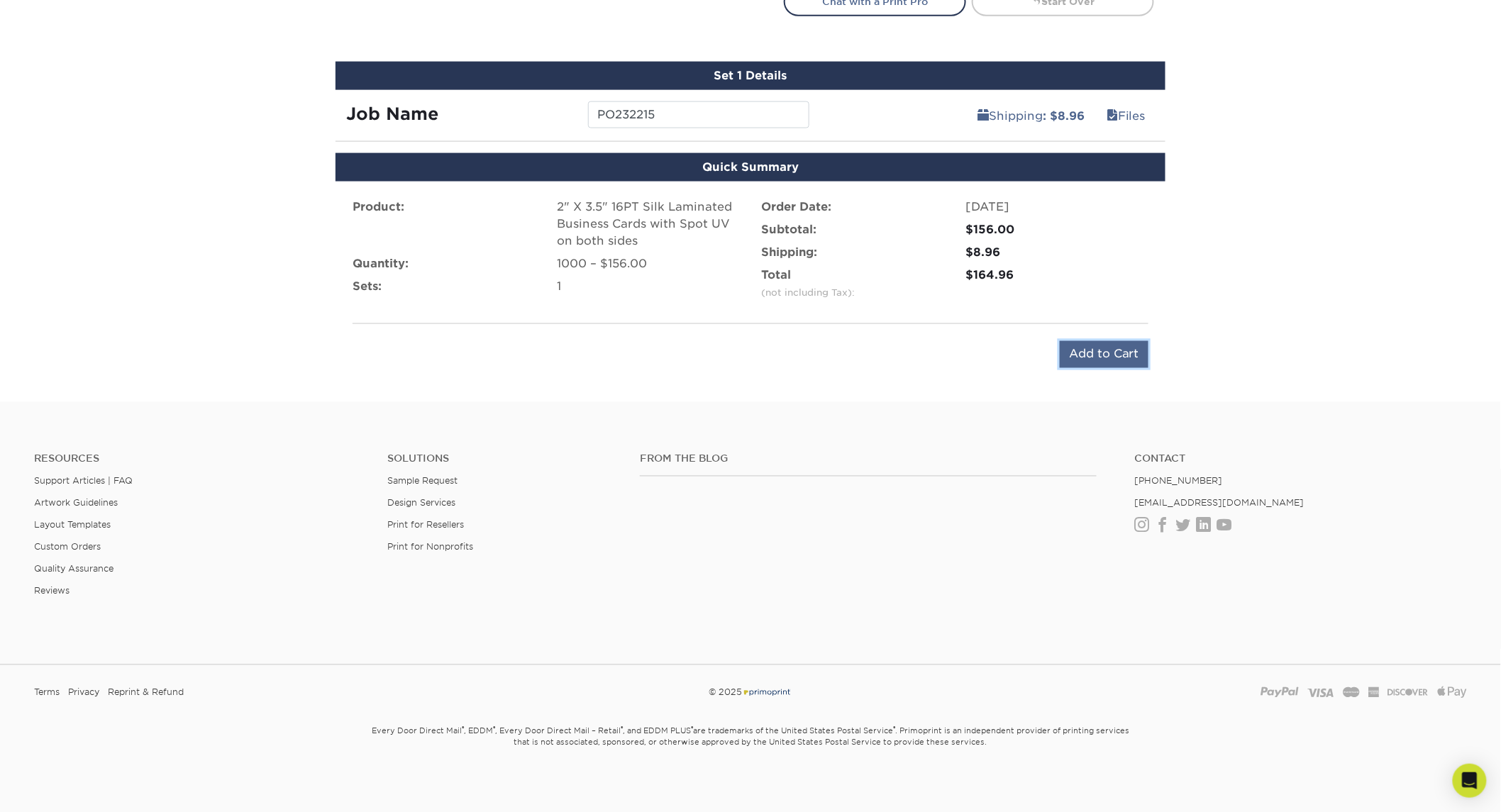
click at [1107, 347] on input "Add to Cart" at bounding box center [1104, 355] width 89 height 27
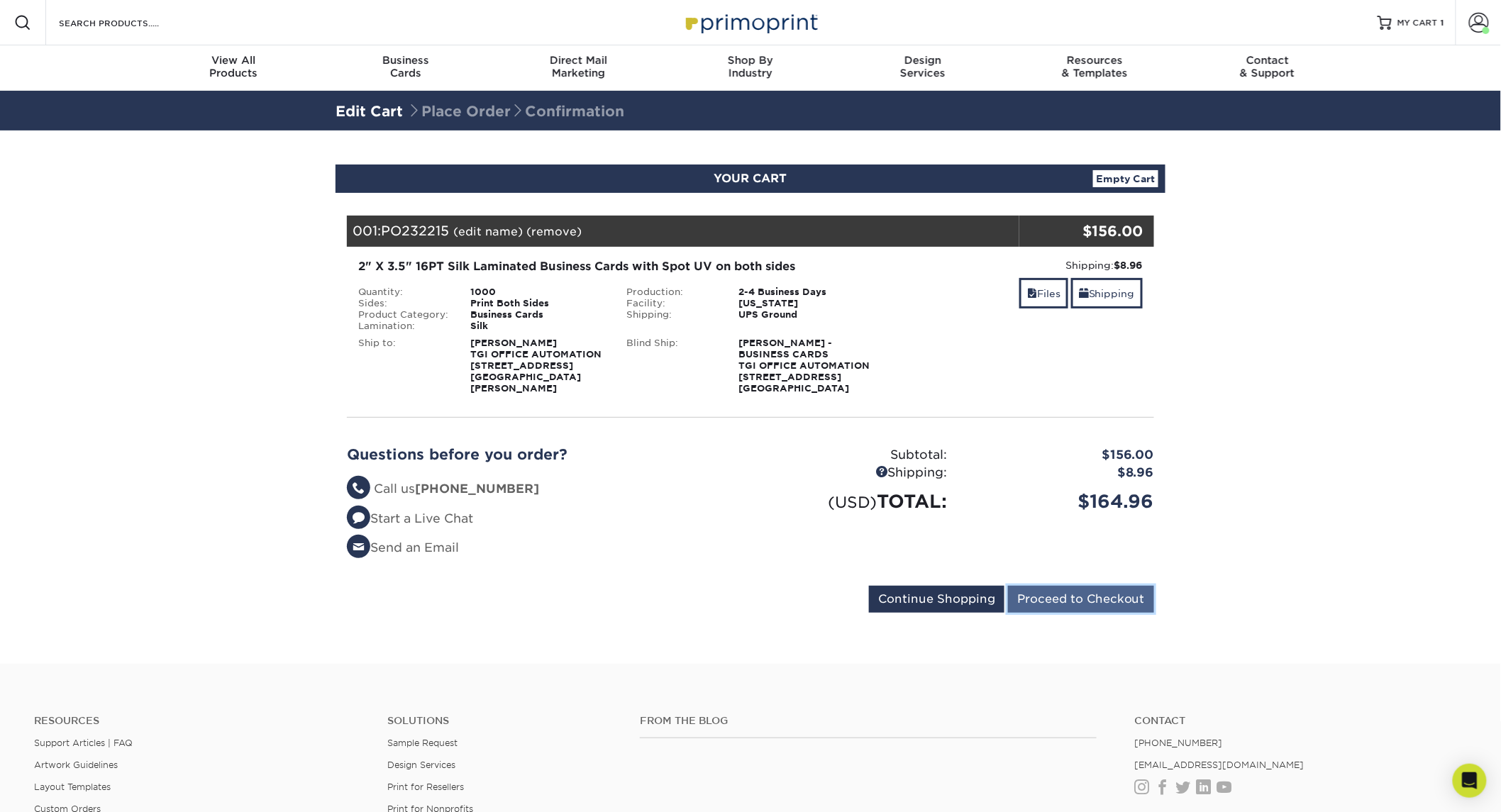
click at [1102, 604] on input "Proceed to Checkout" at bounding box center [1081, 599] width 146 height 27
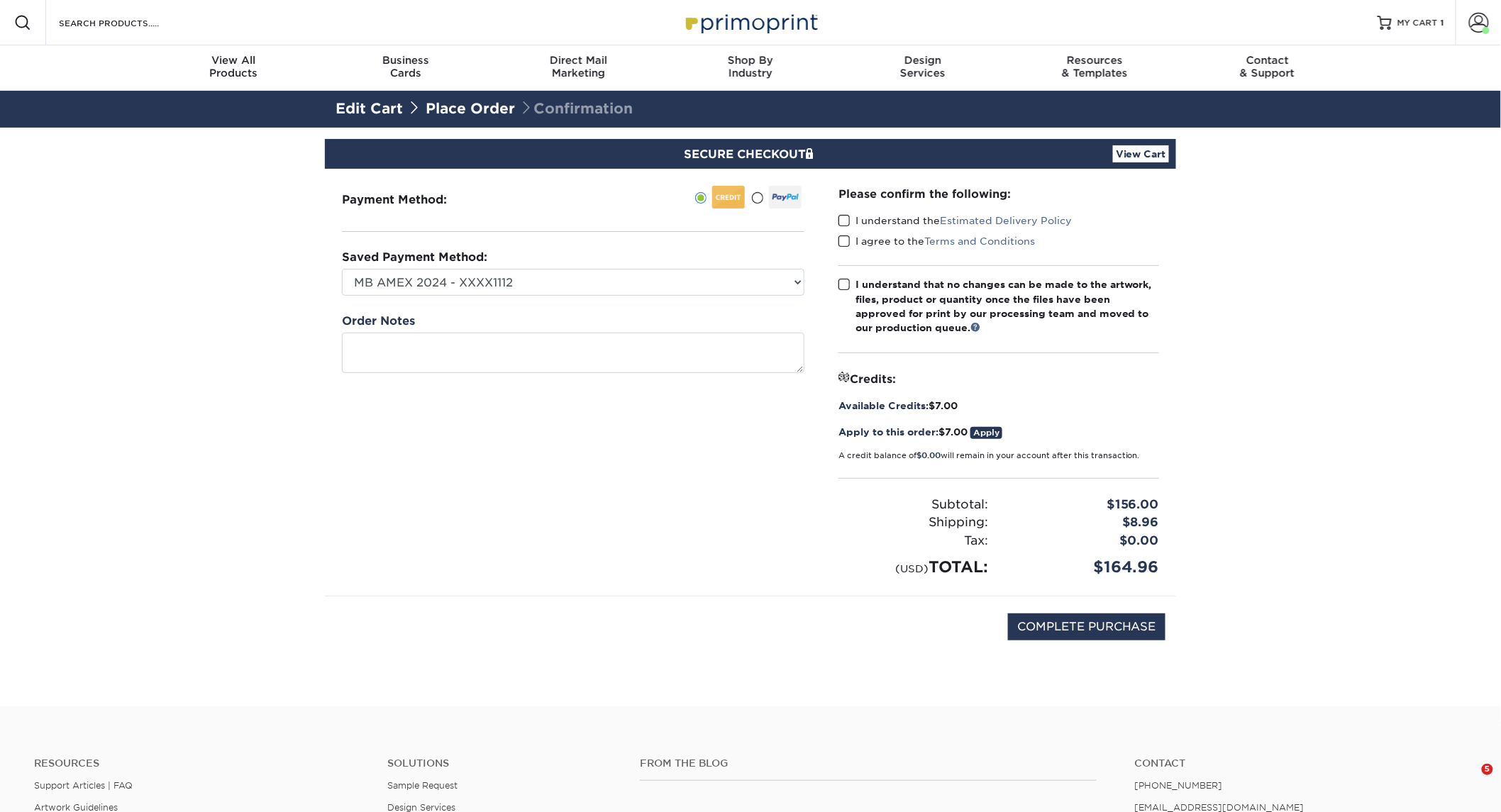
click at [837, 216] on div "Please confirm the following: I understand the Estimated Delivery Policy I agre…" at bounding box center [999, 382] width 355 height 427
click at [848, 230] on div "I understand the Estimated Delivery Policy" at bounding box center [999, 223] width 321 height 20
click at [849, 239] on span at bounding box center [844, 241] width 12 height 13
click at [0, 0] on input "I agree to the Terms and Conditions" at bounding box center [0, 0] width 0 height 0
drag, startPoint x: 845, startPoint y: 287, endPoint x: 870, endPoint y: 239, distance: 54.1
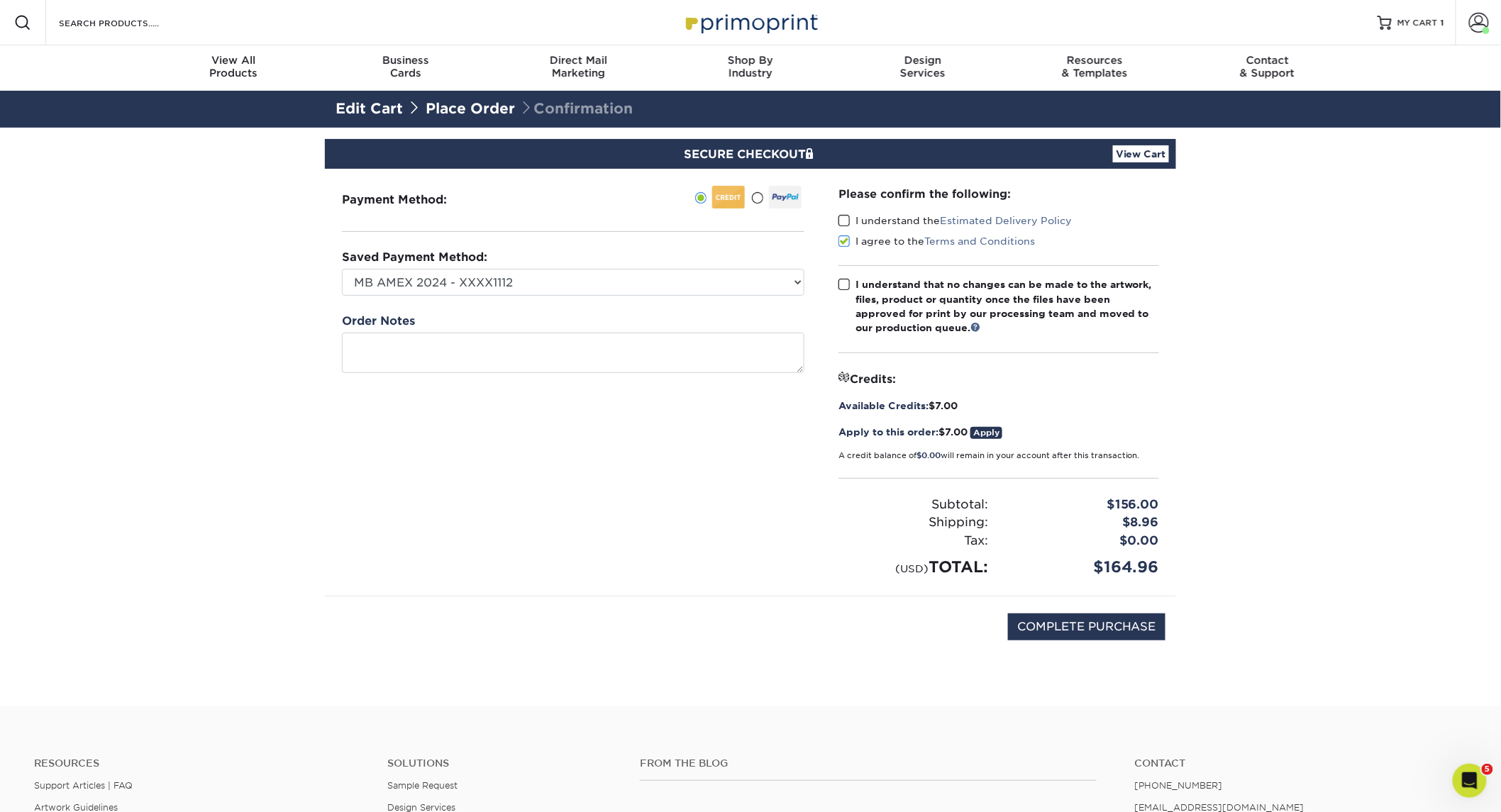
click at [849, 286] on span at bounding box center [844, 285] width 12 height 13
click at [0, 0] on input "I understand that no changes can be made to the artwork, files, product or quan…" at bounding box center [0, 0] width 0 height 0
click at [845, 220] on span at bounding box center [844, 220] width 12 height 13
click at [0, 0] on input "I understand the Estimated Delivery Policy" at bounding box center [0, 0] width 0 height 0
click at [1105, 627] on input "COMPLETE PURCHASE" at bounding box center [1087, 627] width 158 height 27
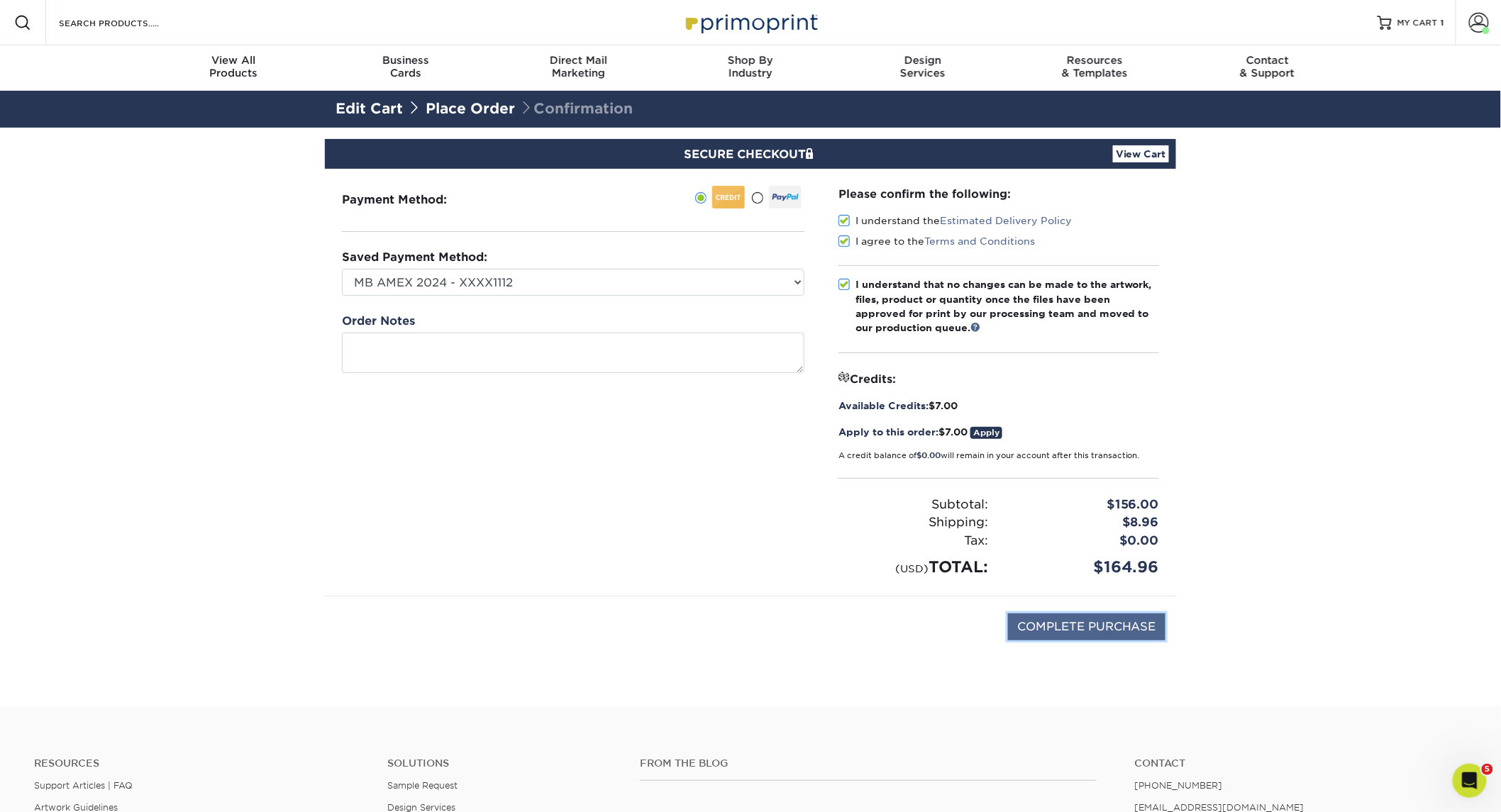
type input "PROCESSING, PLEASE WAIT..."
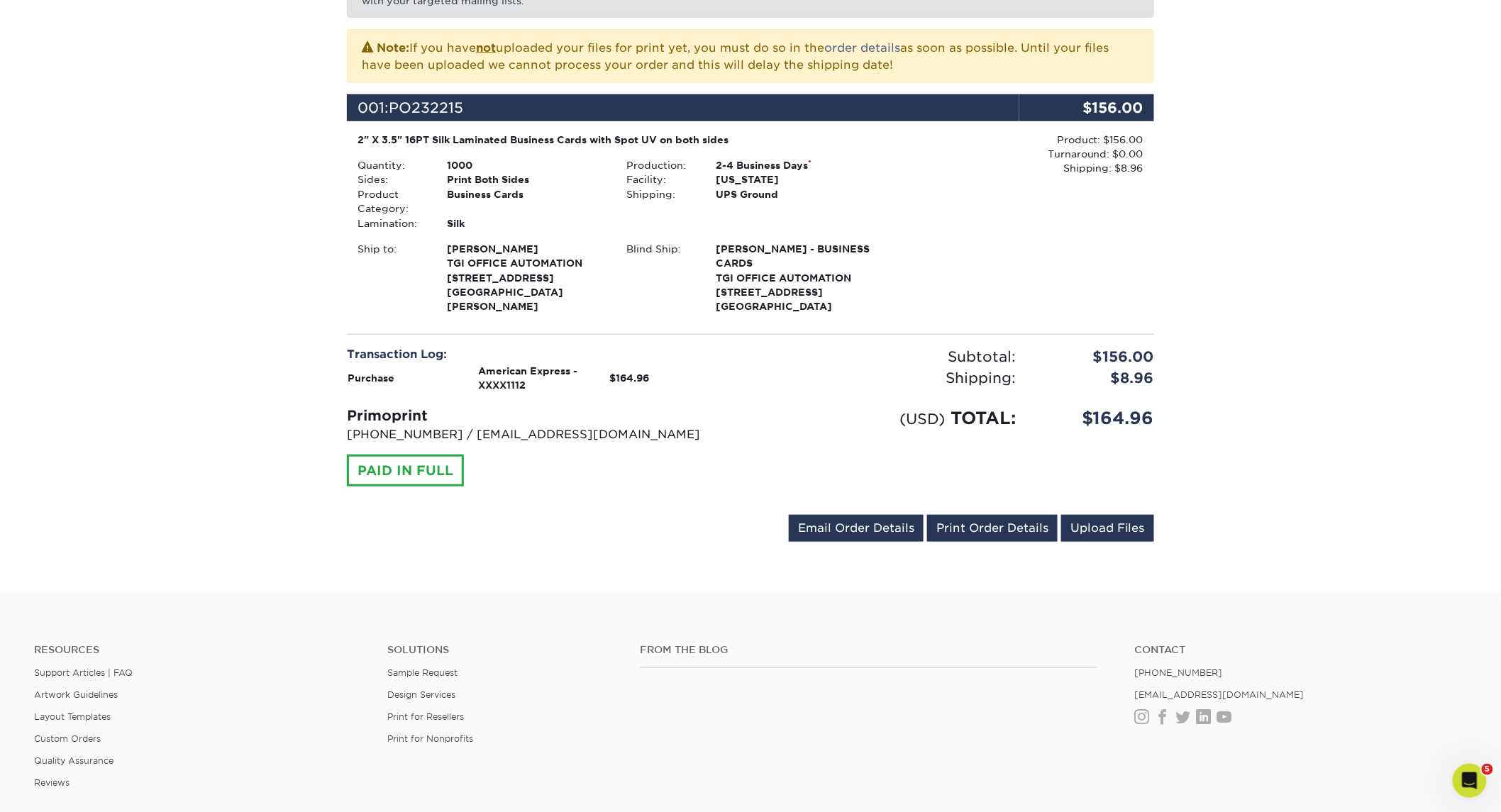
scroll to position [473, 0]
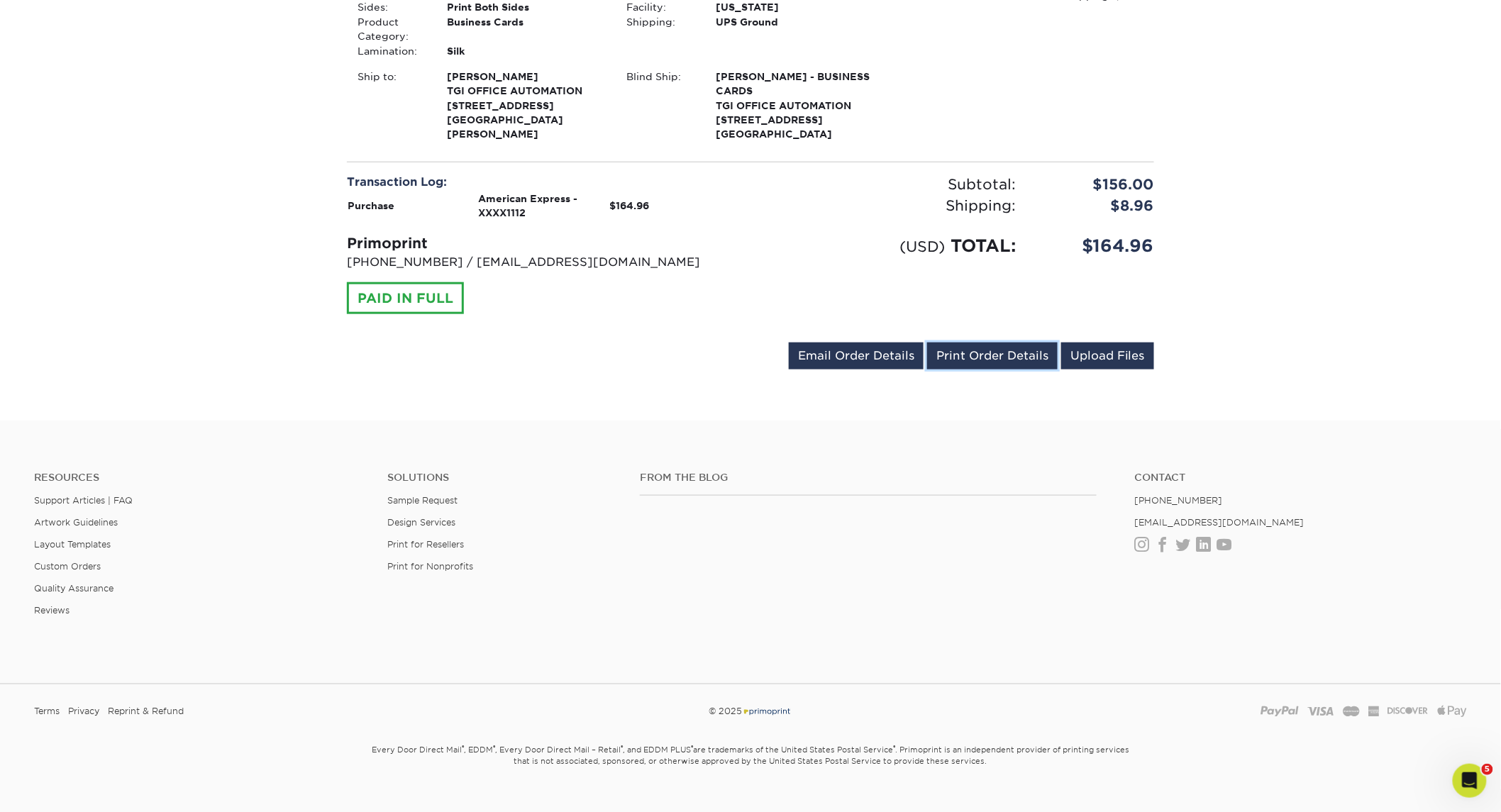
drag, startPoint x: 1013, startPoint y: 352, endPoint x: 584, endPoint y: 491, distance: 451.0
click at [1013, 352] on link "Print Order Details" at bounding box center [992, 356] width 131 height 27
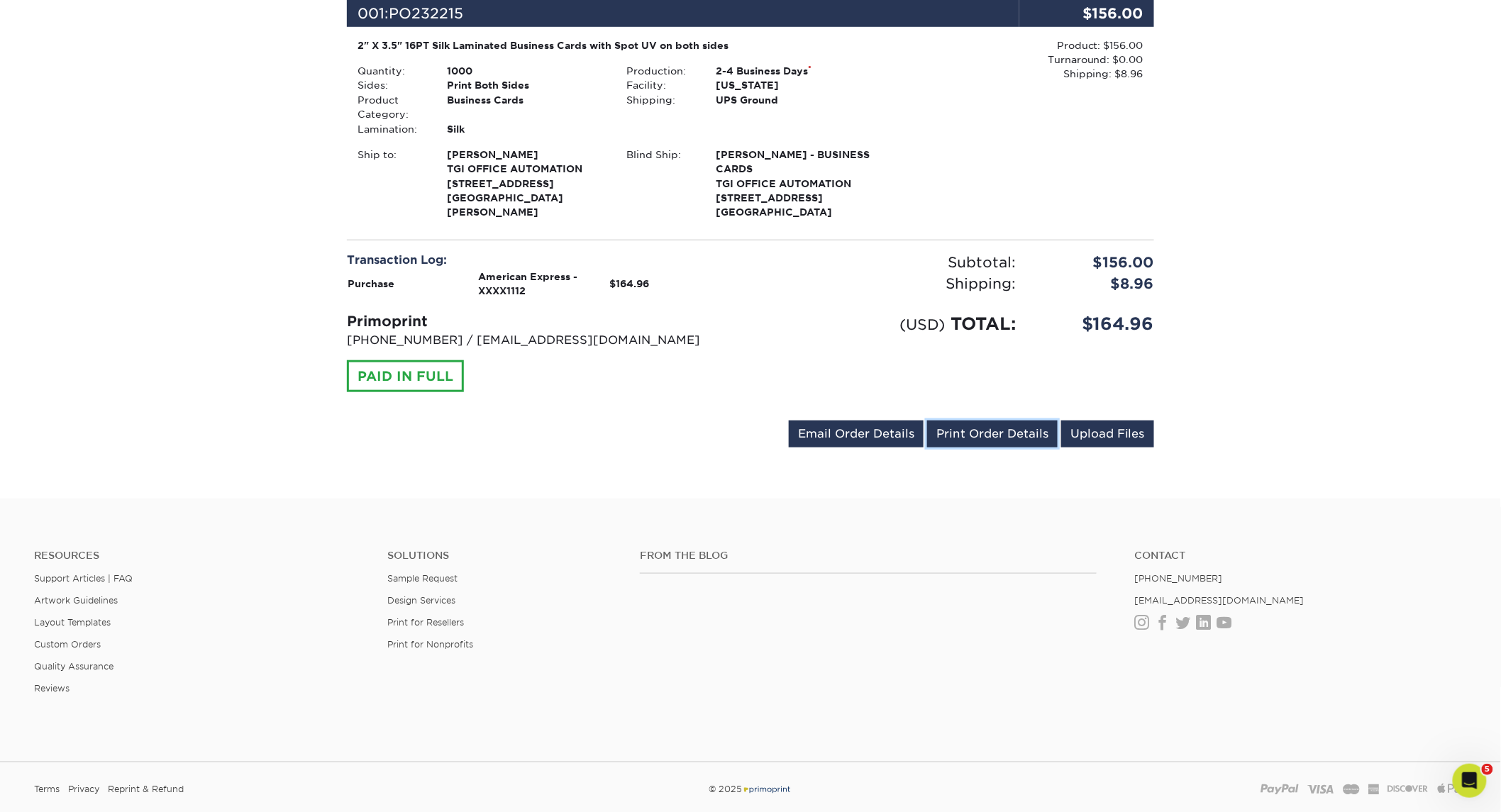
scroll to position [0, 0]
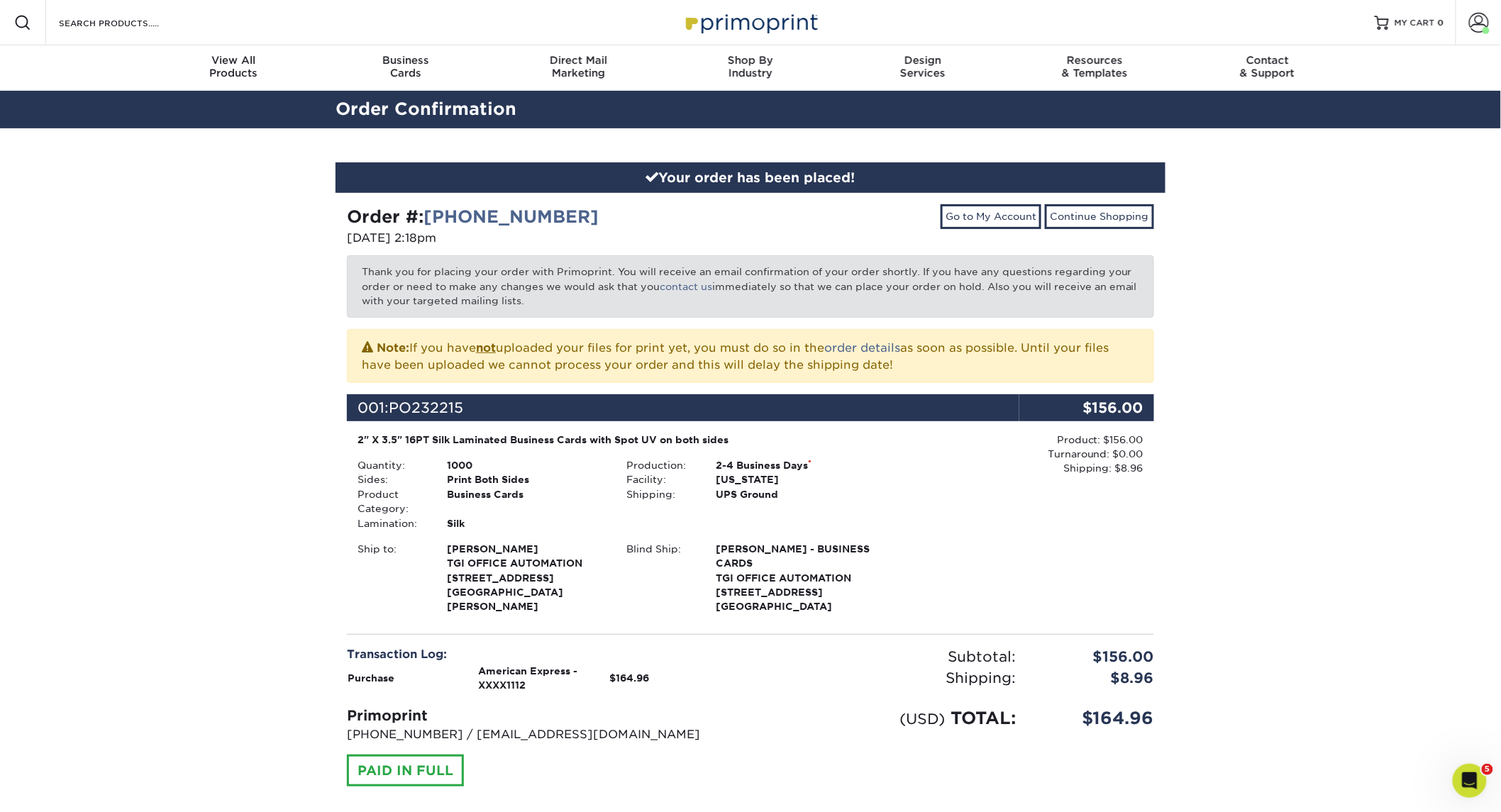
drag, startPoint x: 595, startPoint y: 217, endPoint x: 425, endPoint y: 214, distance: 170.0
click at [425, 214] on div "Order #: 25109-21831-994" at bounding box center [543, 217] width 393 height 26
click at [433, 217] on link "25109-21831-994" at bounding box center [511, 217] width 176 height 21
click at [562, 216] on link "25109-21831-994" at bounding box center [511, 217] width 176 height 21
click at [613, 197] on div "Order #: 25109-21831-994 10/09/2025 2:18pm Go to My Account Continue Shopping T…" at bounding box center [750, 526] width 830 height 666
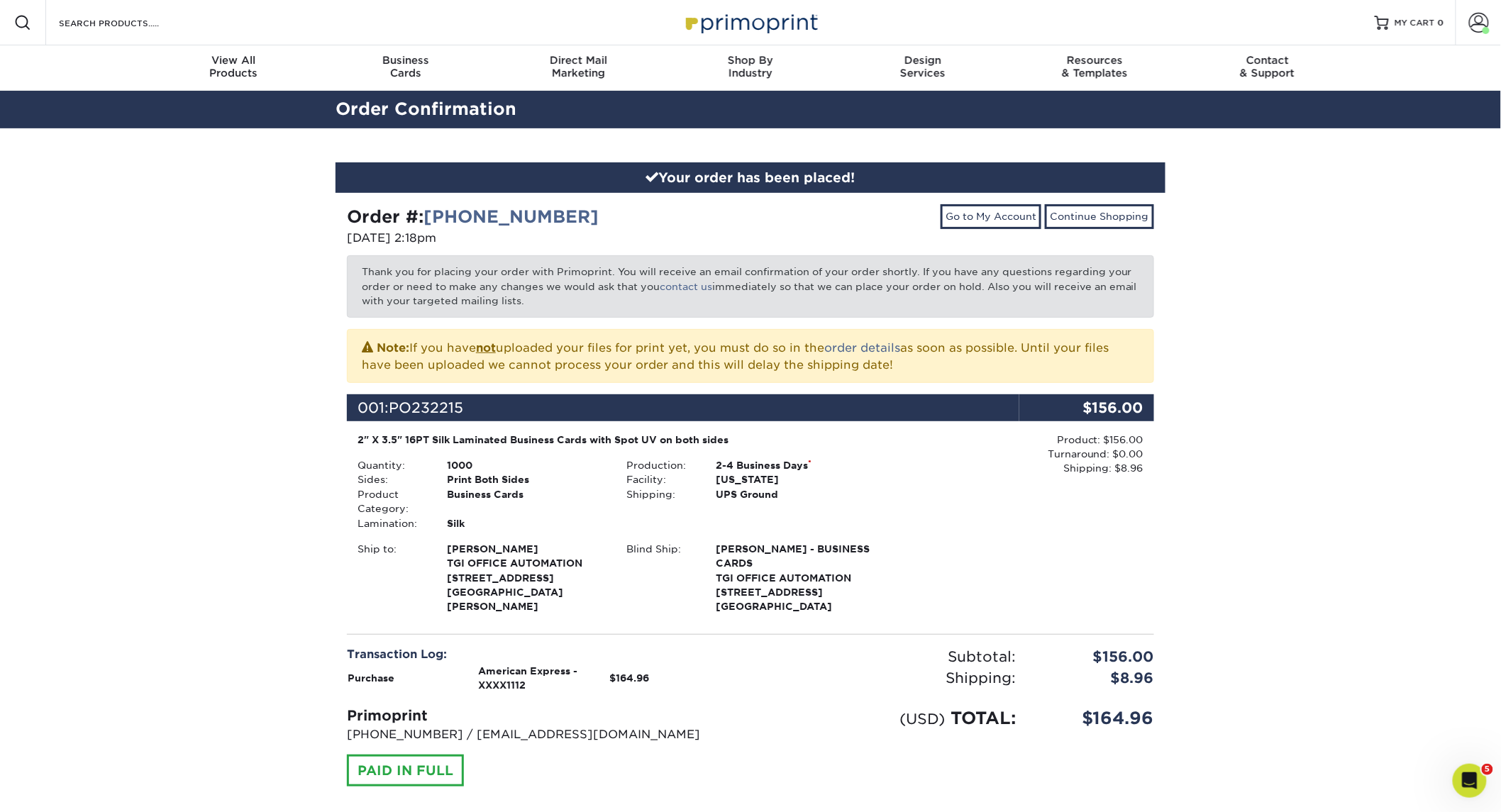
click at [599, 222] on div "Order #: 25109-21831-994" at bounding box center [543, 217] width 393 height 26
drag, startPoint x: 593, startPoint y: 220, endPoint x: 433, endPoint y: 217, distance: 160.0
click at [433, 217] on div "Order #: 25109-21831-994" at bounding box center [543, 217] width 393 height 26
copy link "25109-21831-994"
drag, startPoint x: 150, startPoint y: 408, endPoint x: 184, endPoint y: 408, distance: 34.0
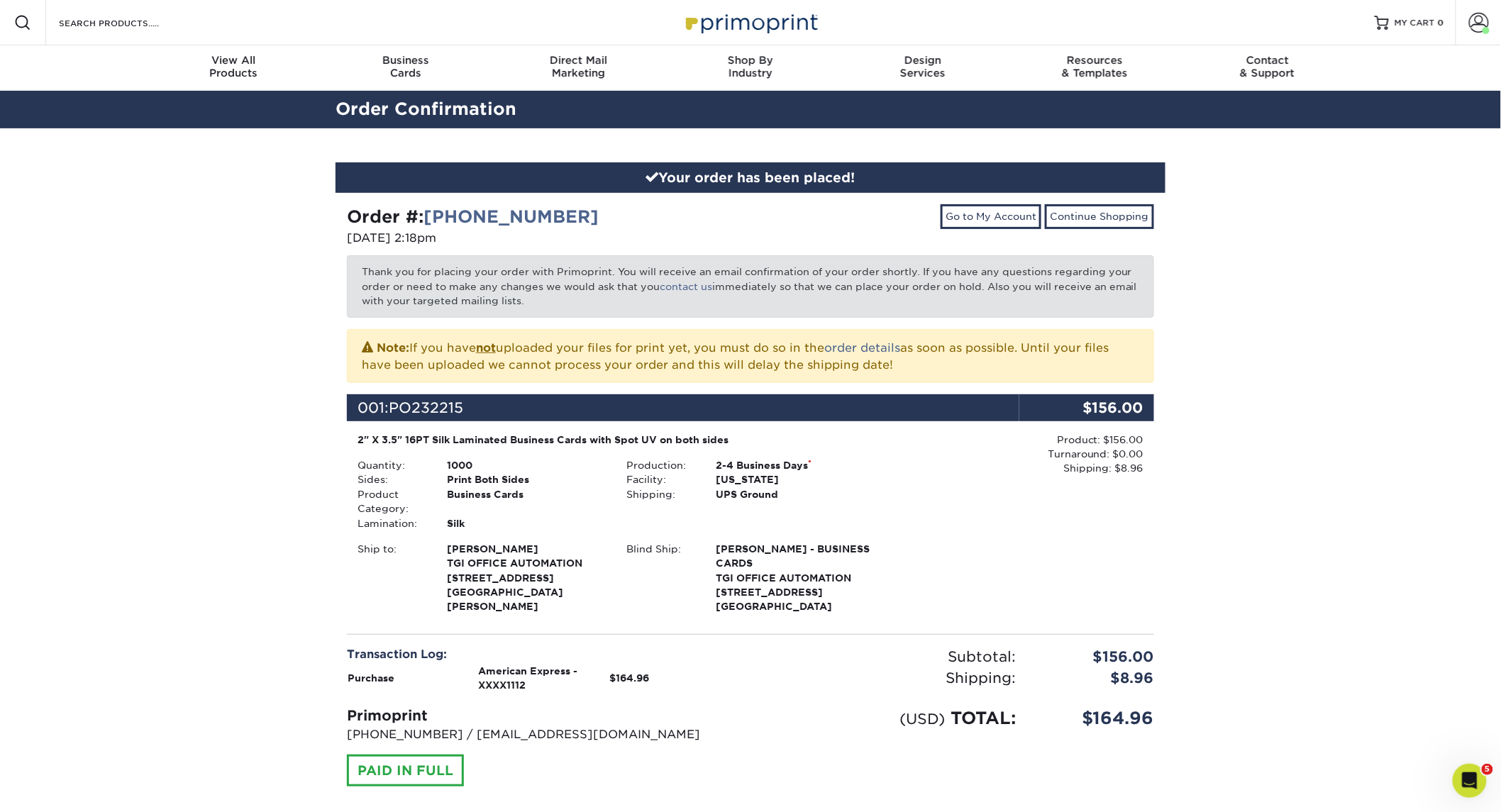
click at [184, 408] on div "Your order has been placed! Order #: 25109-21831-994 10/09/2025 2:18pm Go to My…" at bounding box center [750, 510] width 1501 height 765
